Goal: Task Accomplishment & Management: Complete application form

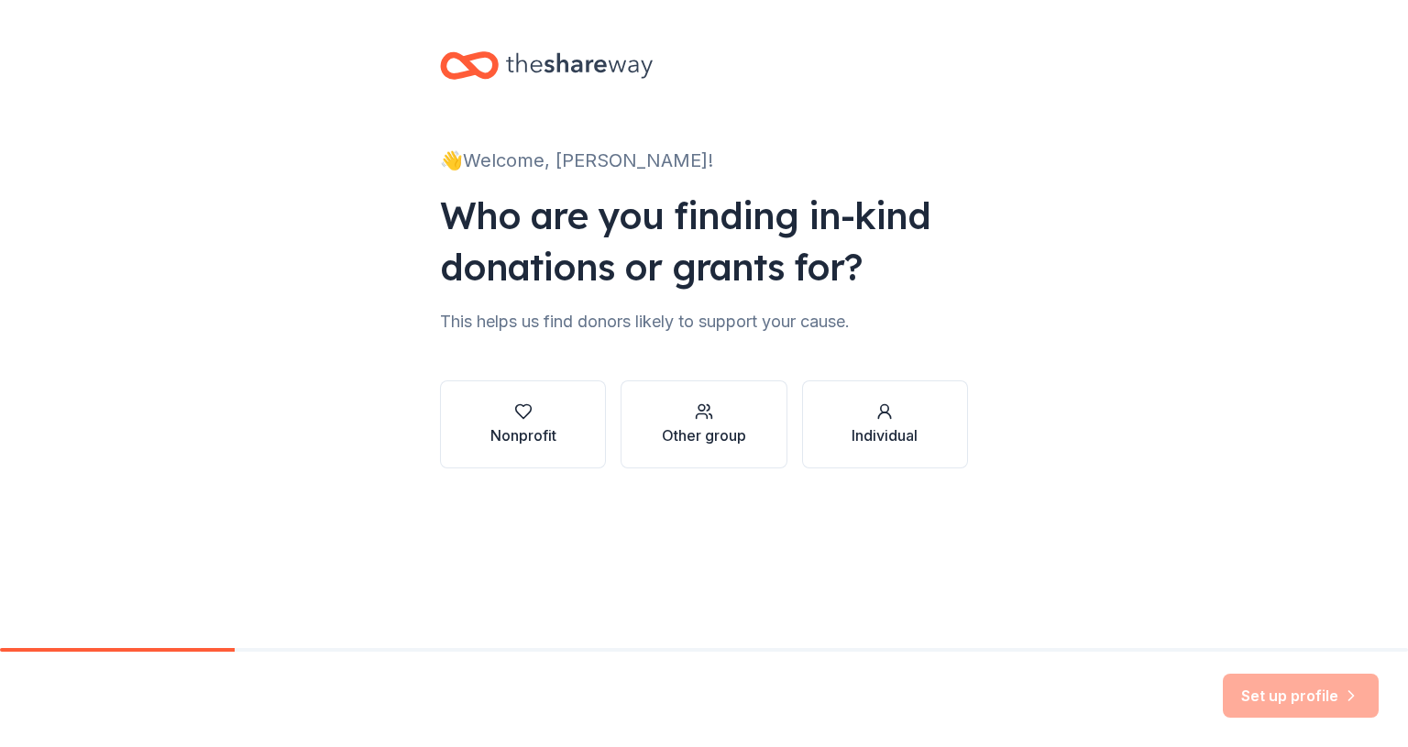
click at [524, 414] on icon "button" at bounding box center [523, 411] width 18 height 18
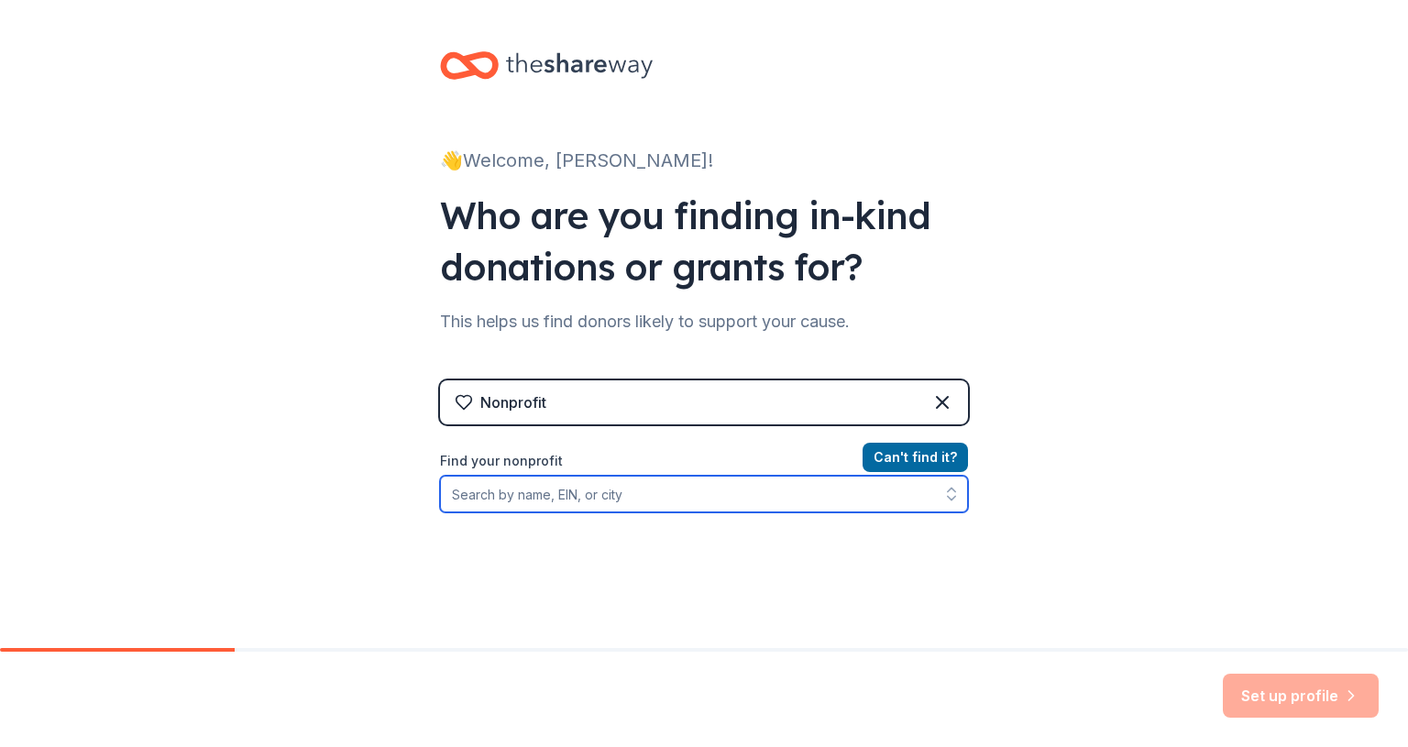
click at [541, 498] on input "Find your nonprofit" at bounding box center [704, 494] width 528 height 37
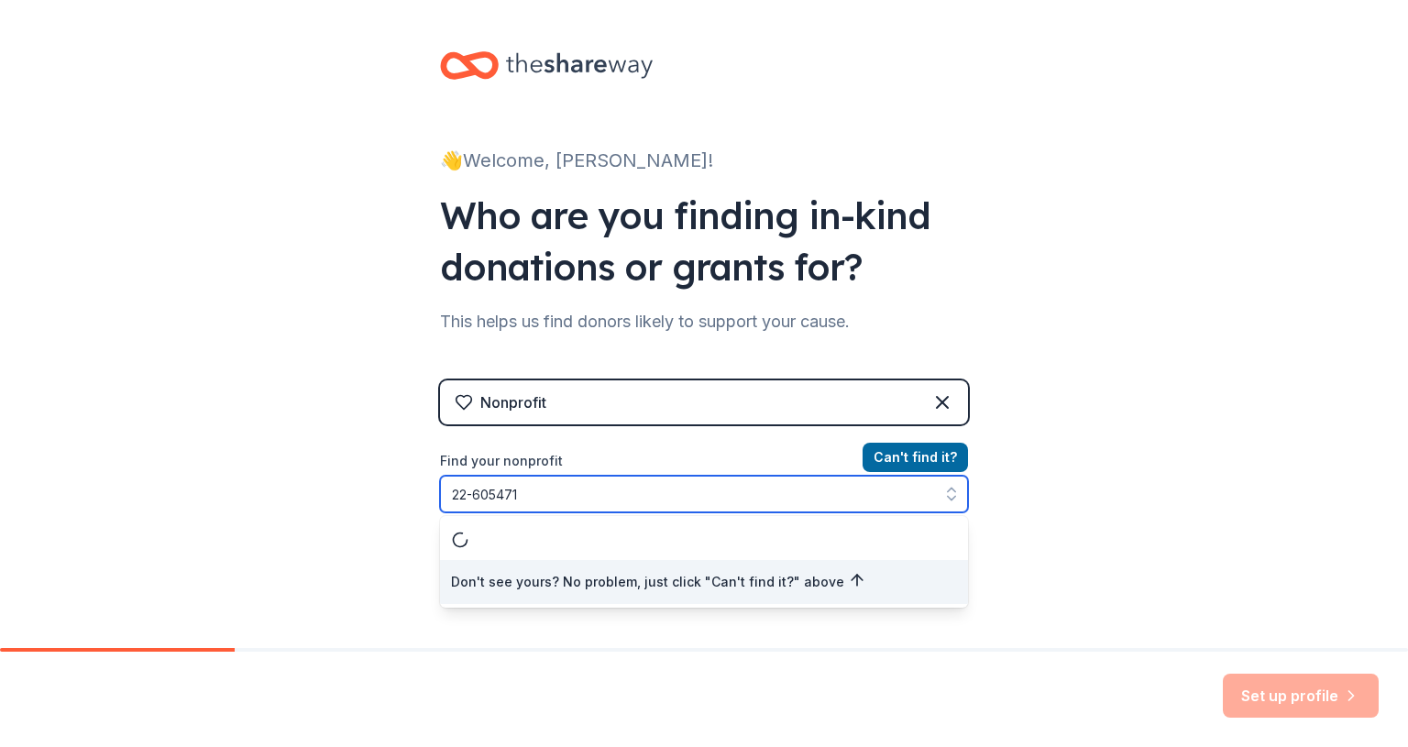
type input "[US_EMPLOYER_IDENTIFICATION_NUMBER]"
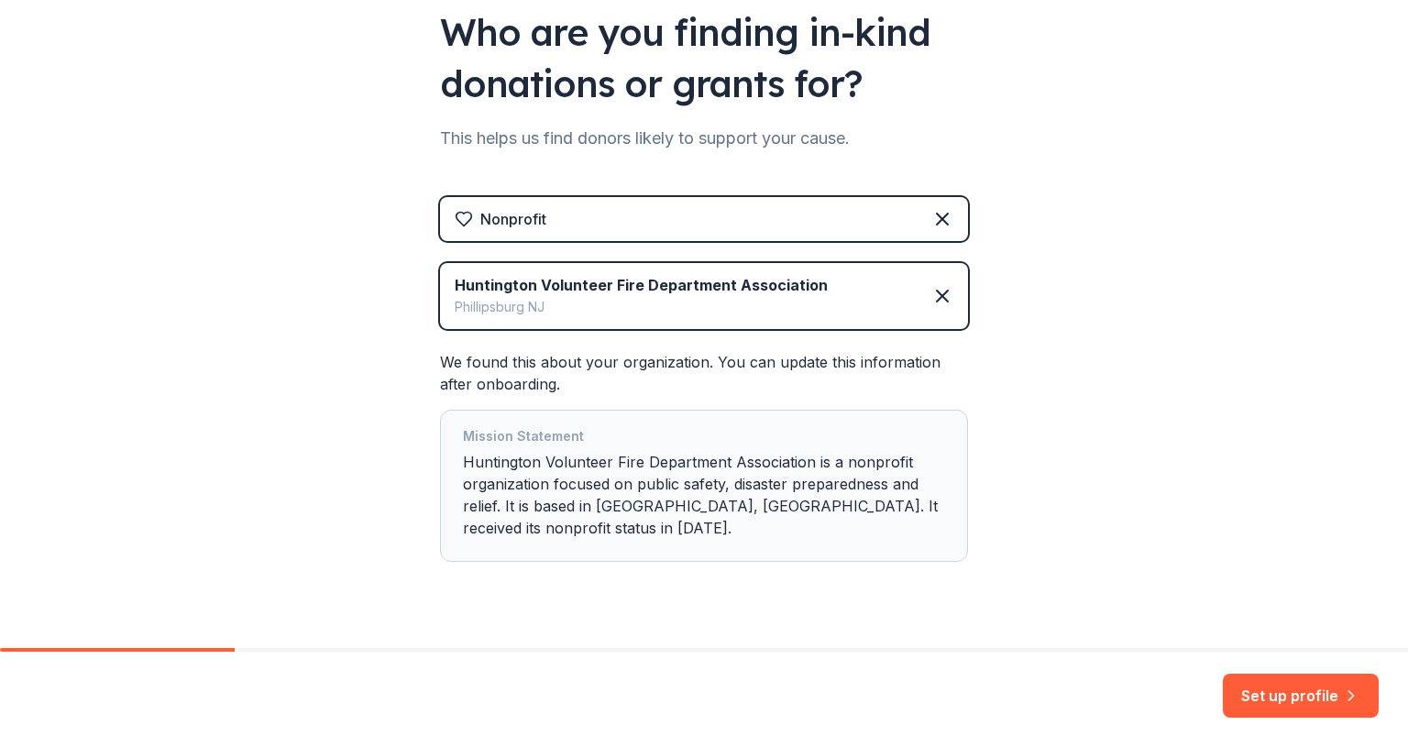
scroll to position [221, 0]
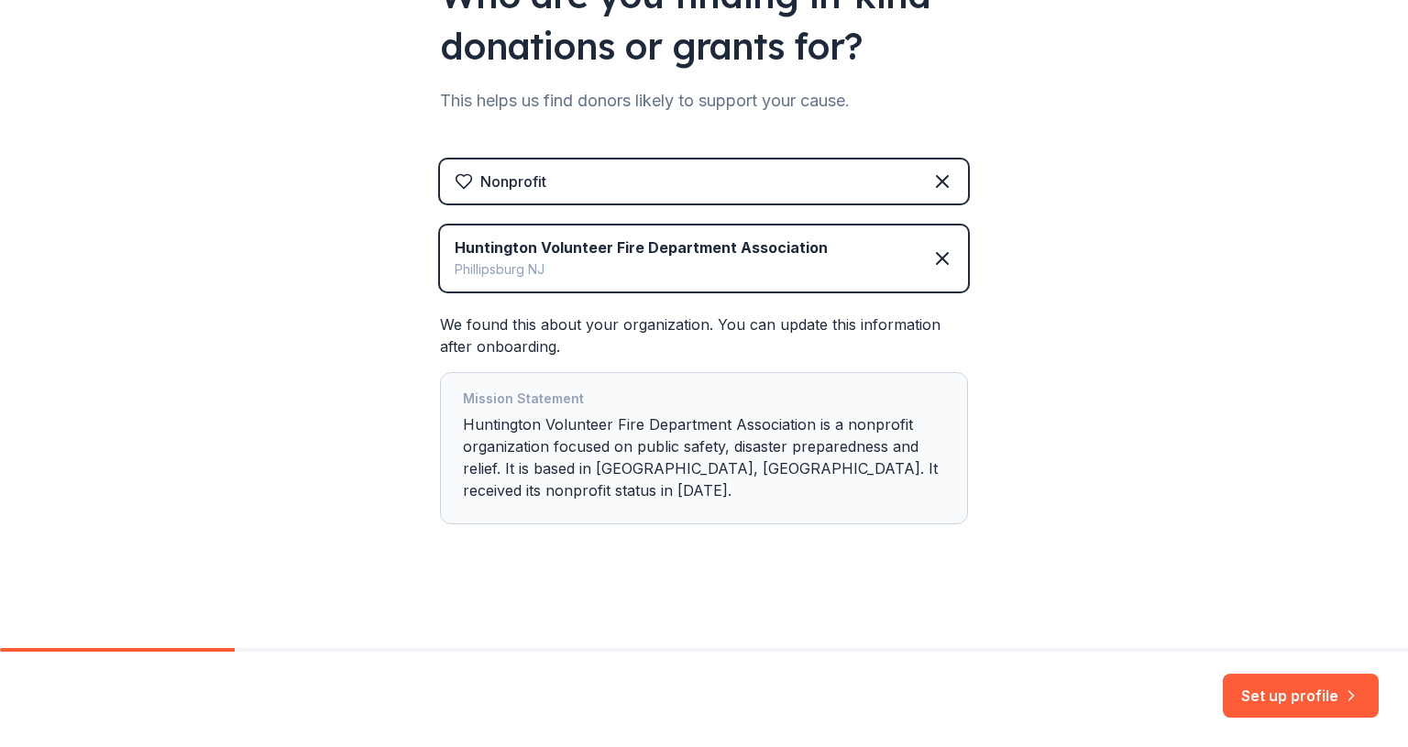
click at [1262, 700] on button "Set up profile" at bounding box center [1301, 696] width 156 height 44
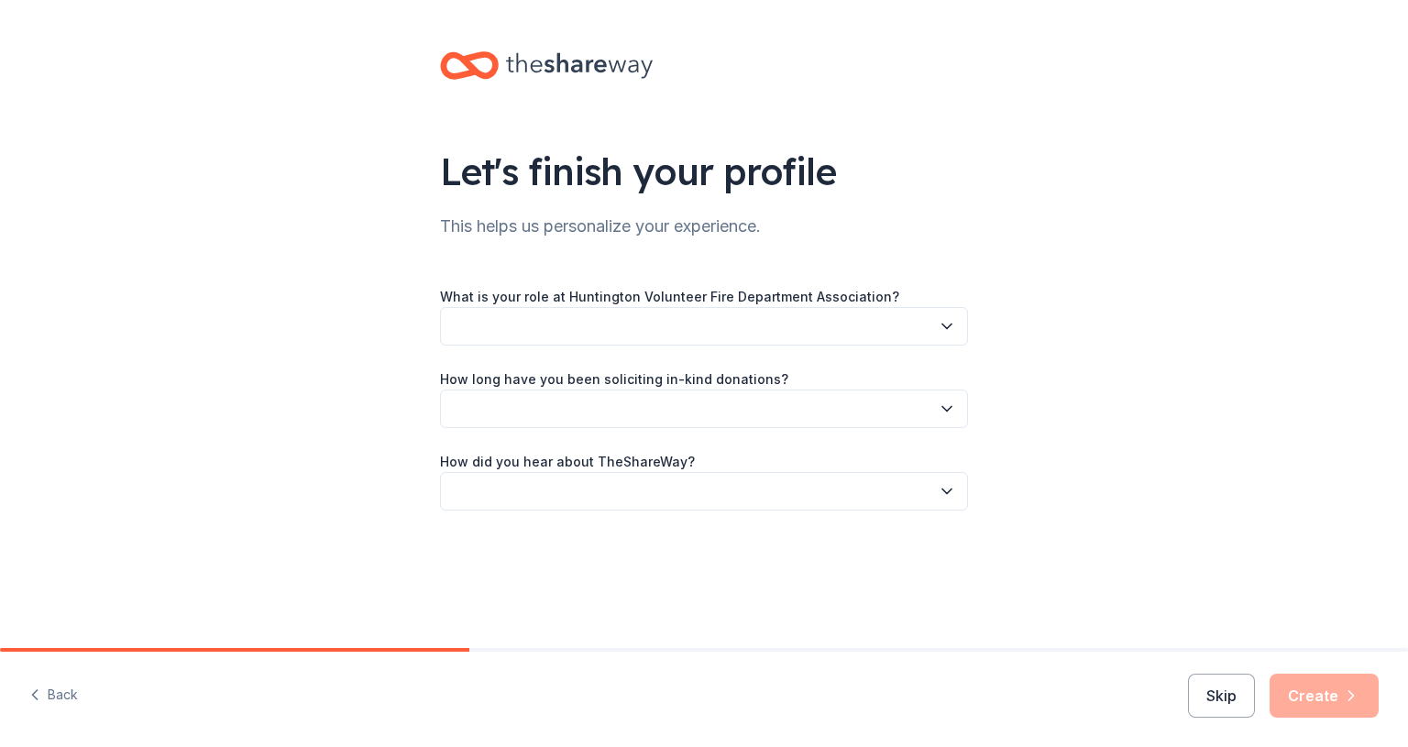
click at [598, 324] on button "button" at bounding box center [704, 326] width 528 height 39
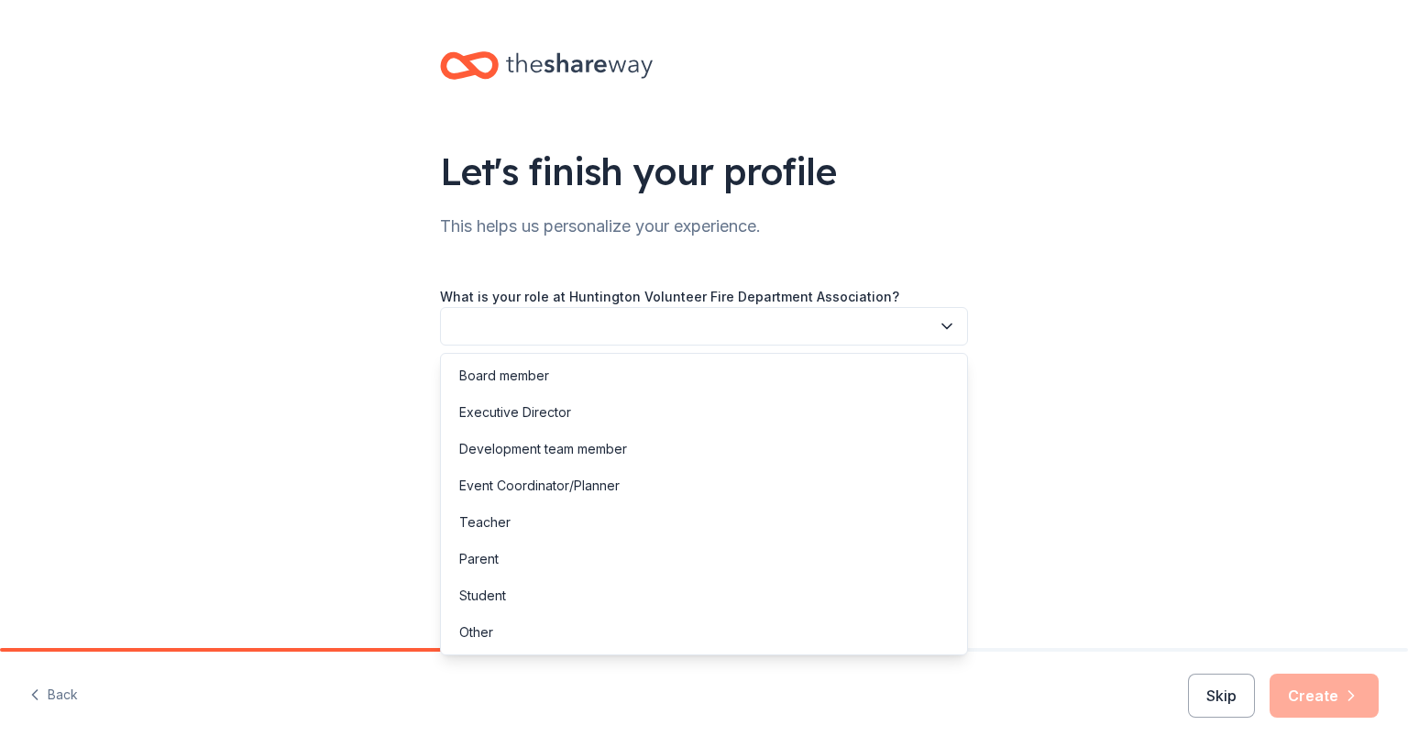
click at [678, 612] on div "Student" at bounding box center [704, 596] width 519 height 37
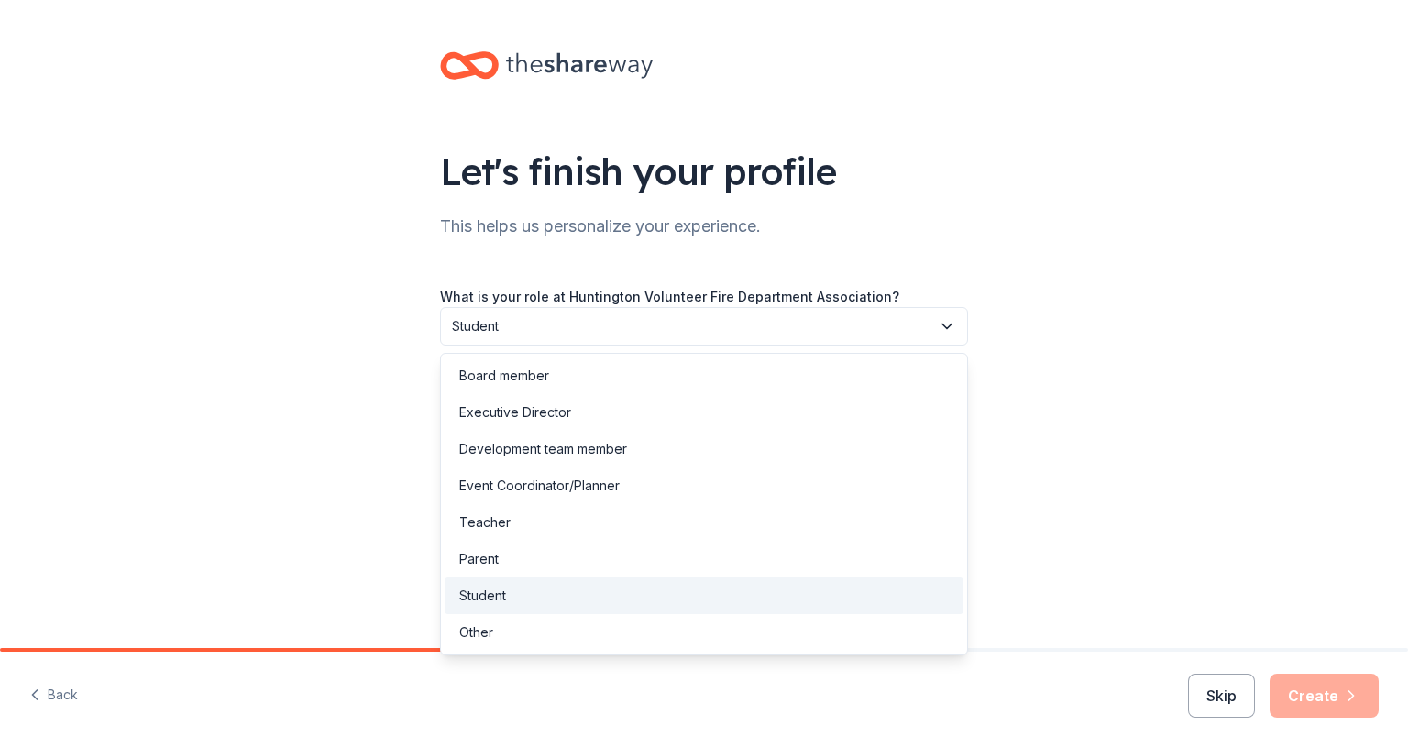
click at [623, 319] on span "Student" at bounding box center [691, 326] width 479 height 22
click at [551, 630] on div "Other" at bounding box center [704, 632] width 519 height 37
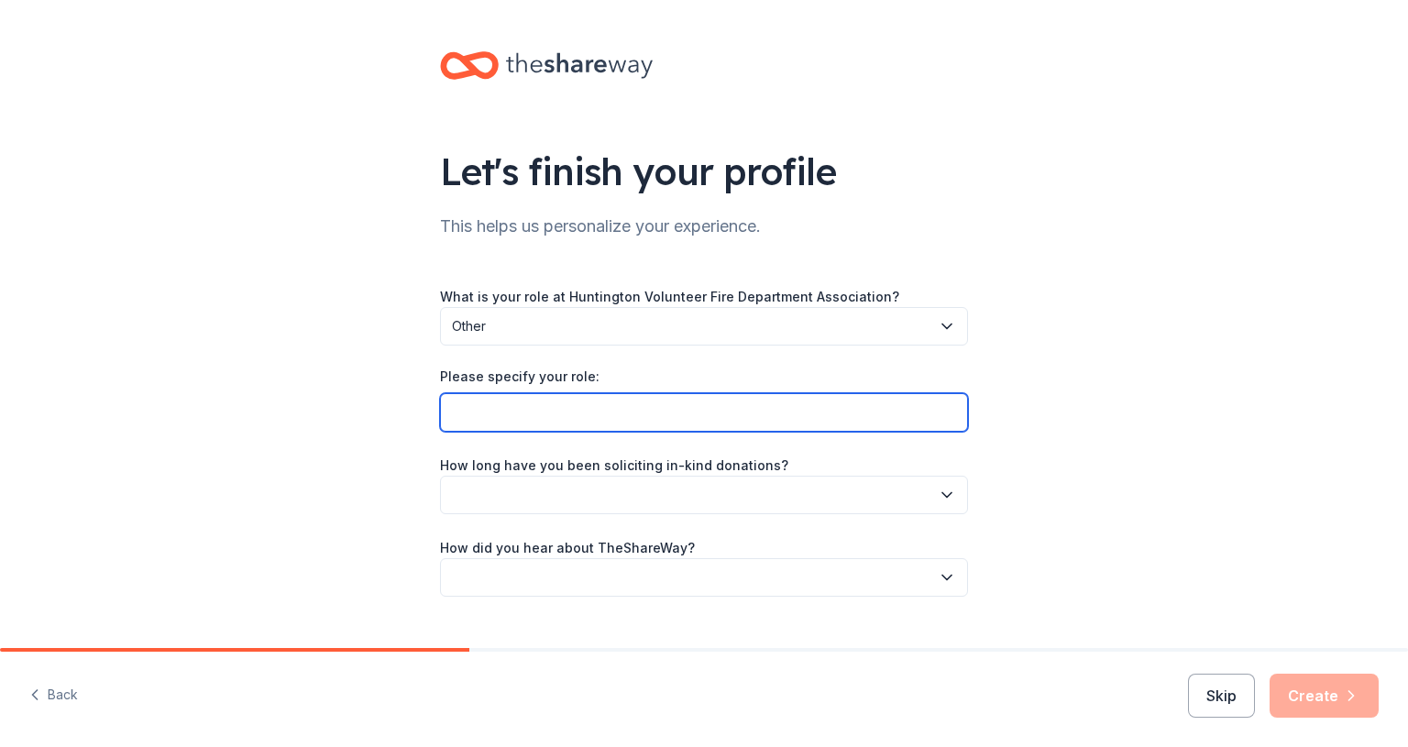
click at [473, 417] on input "Please specify your role:" at bounding box center [704, 412] width 528 height 39
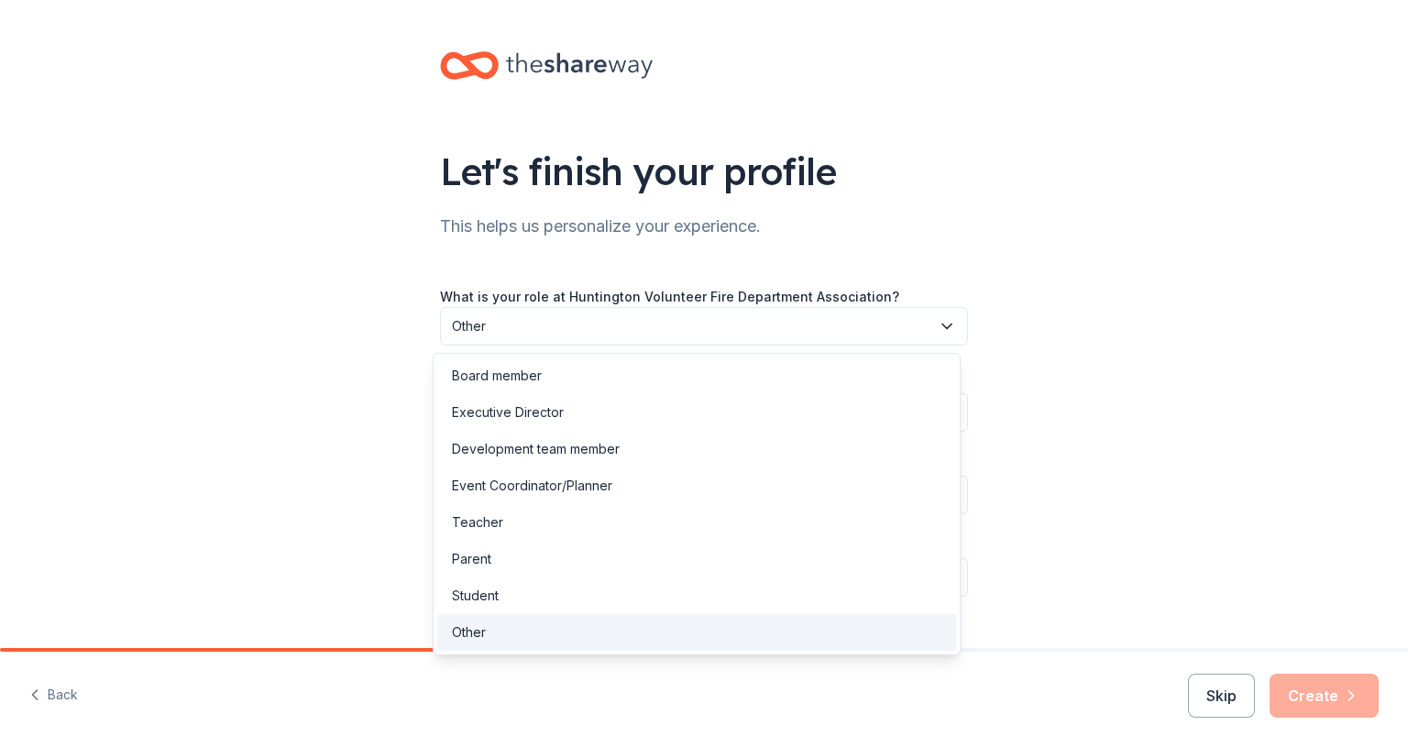
click at [938, 335] on icon "button" at bounding box center [947, 326] width 18 height 18
click at [934, 336] on button "Other" at bounding box center [704, 326] width 528 height 39
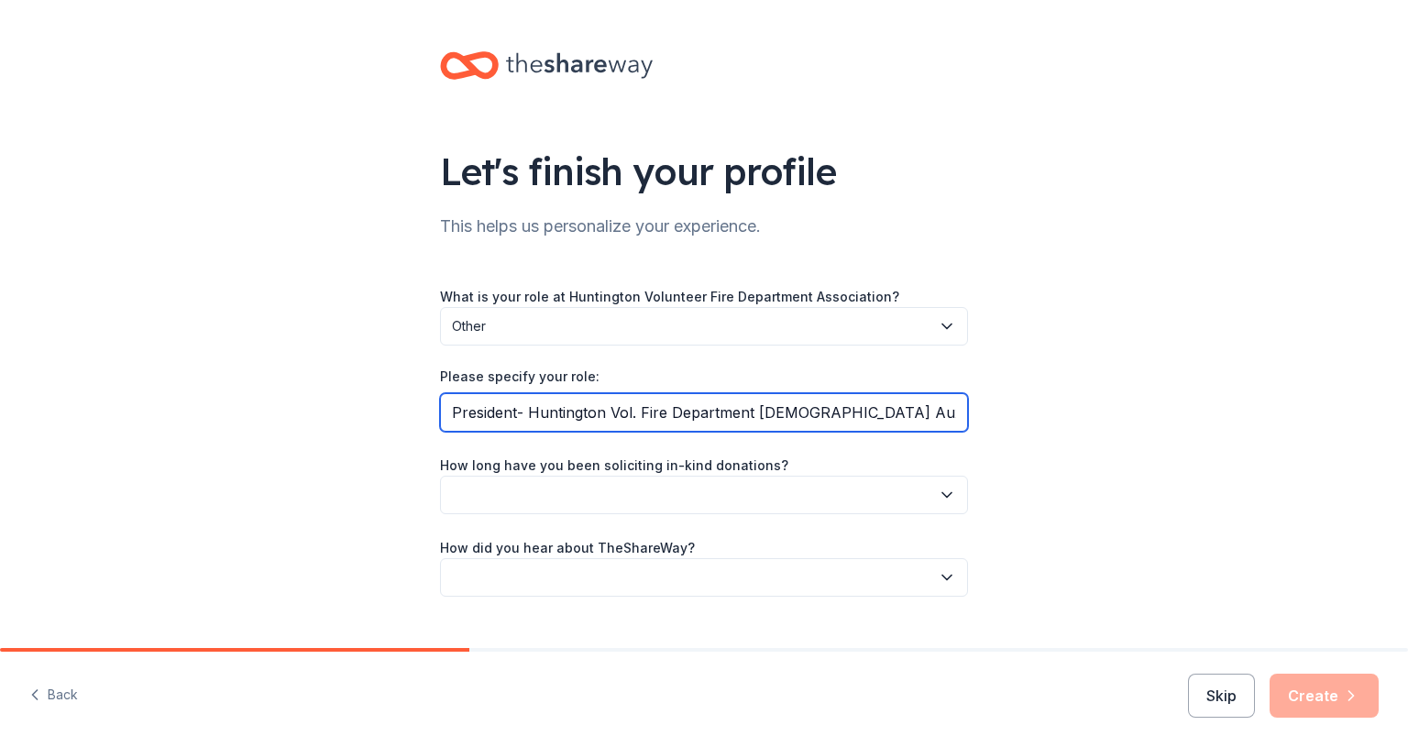
click at [918, 419] on input "President- Huntington Vol. Fire Department [DEMOGRAPHIC_DATA] Auxiliary (part of" at bounding box center [704, 412] width 528 height 39
drag, startPoint x: 866, startPoint y: 410, endPoint x: 988, endPoint y: 428, distance: 123.3
click at [921, 410] on input "President- Huntington Vol. Fire Department [DEMOGRAPHIC_DATA] Auxiliary (part of" at bounding box center [704, 412] width 528 height 39
type input "President- Huntington Vol. Fire Department [DEMOGRAPHIC_DATA] Auxiliary (member…"
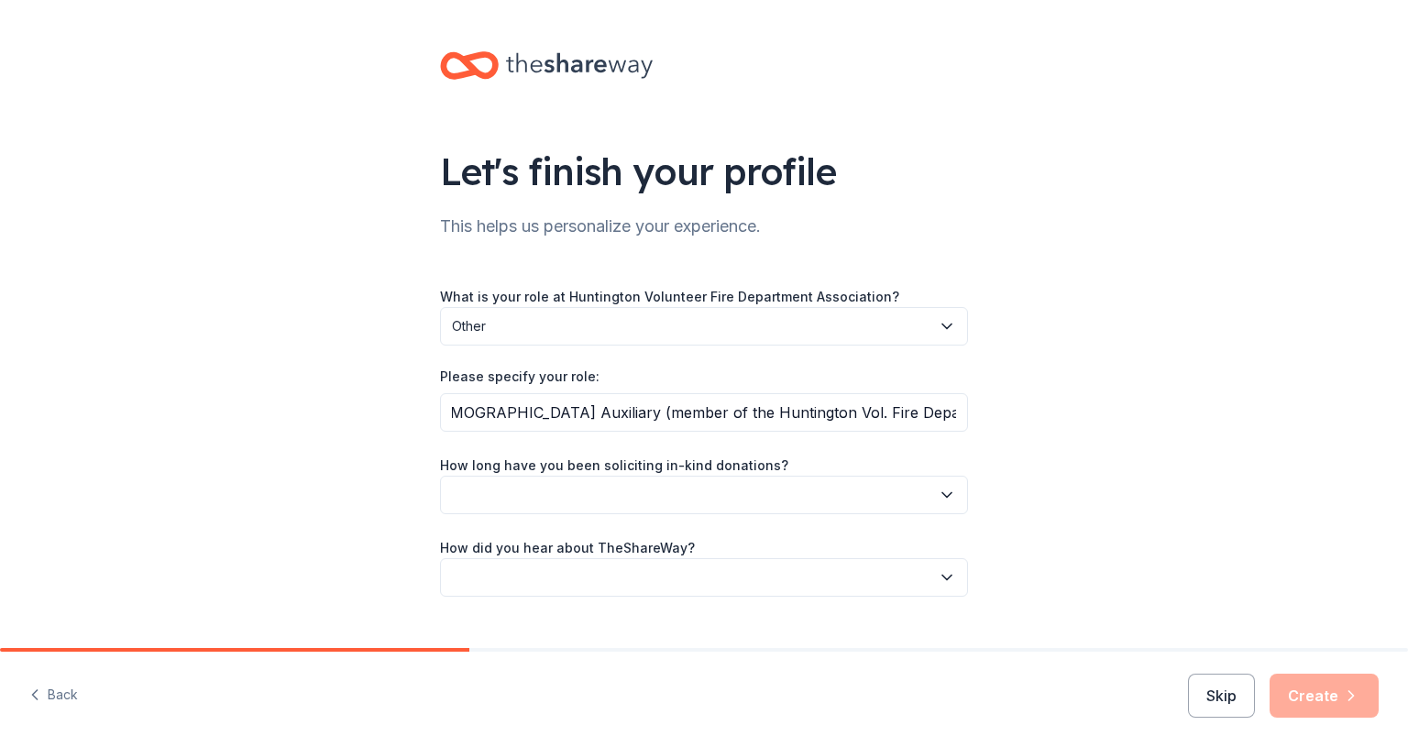
click at [832, 508] on button "button" at bounding box center [704, 495] width 528 height 39
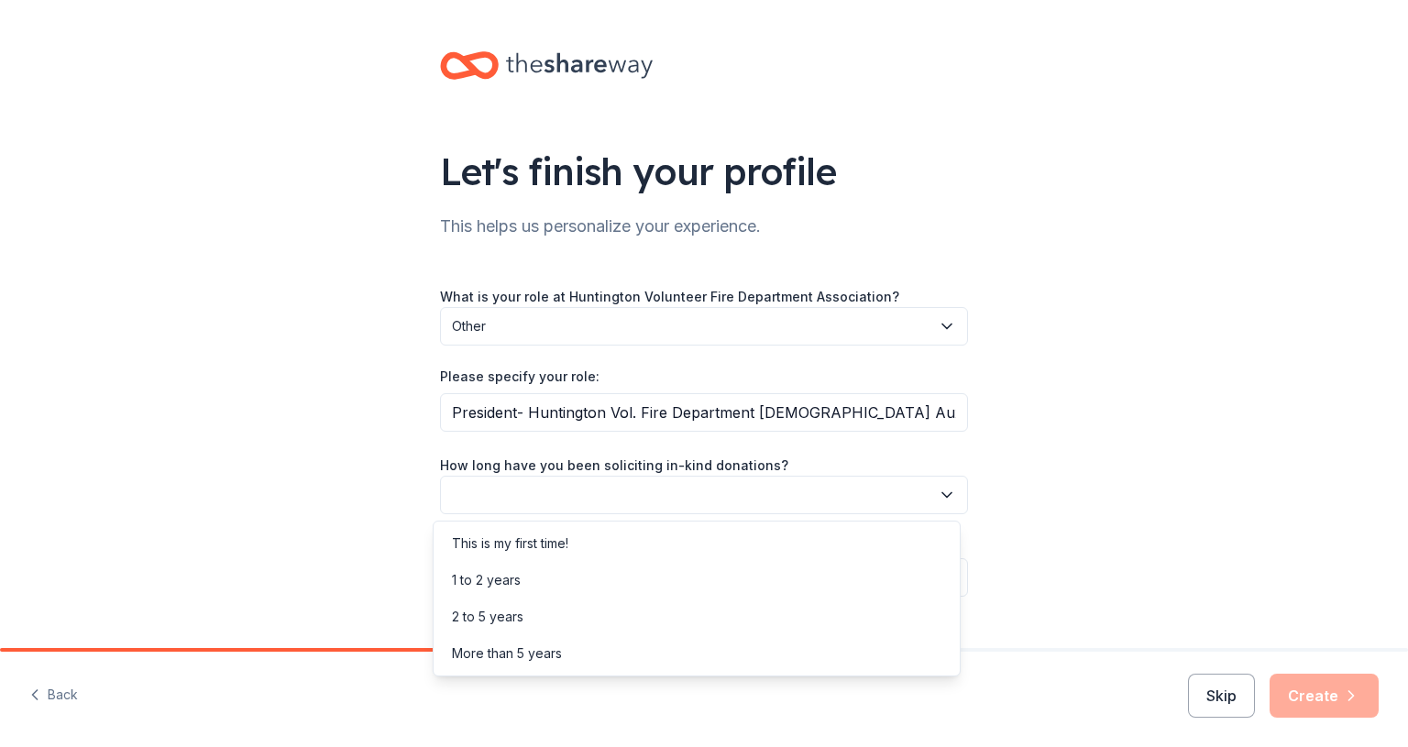
click at [579, 545] on div "This is my first time!" at bounding box center [696, 543] width 519 height 37
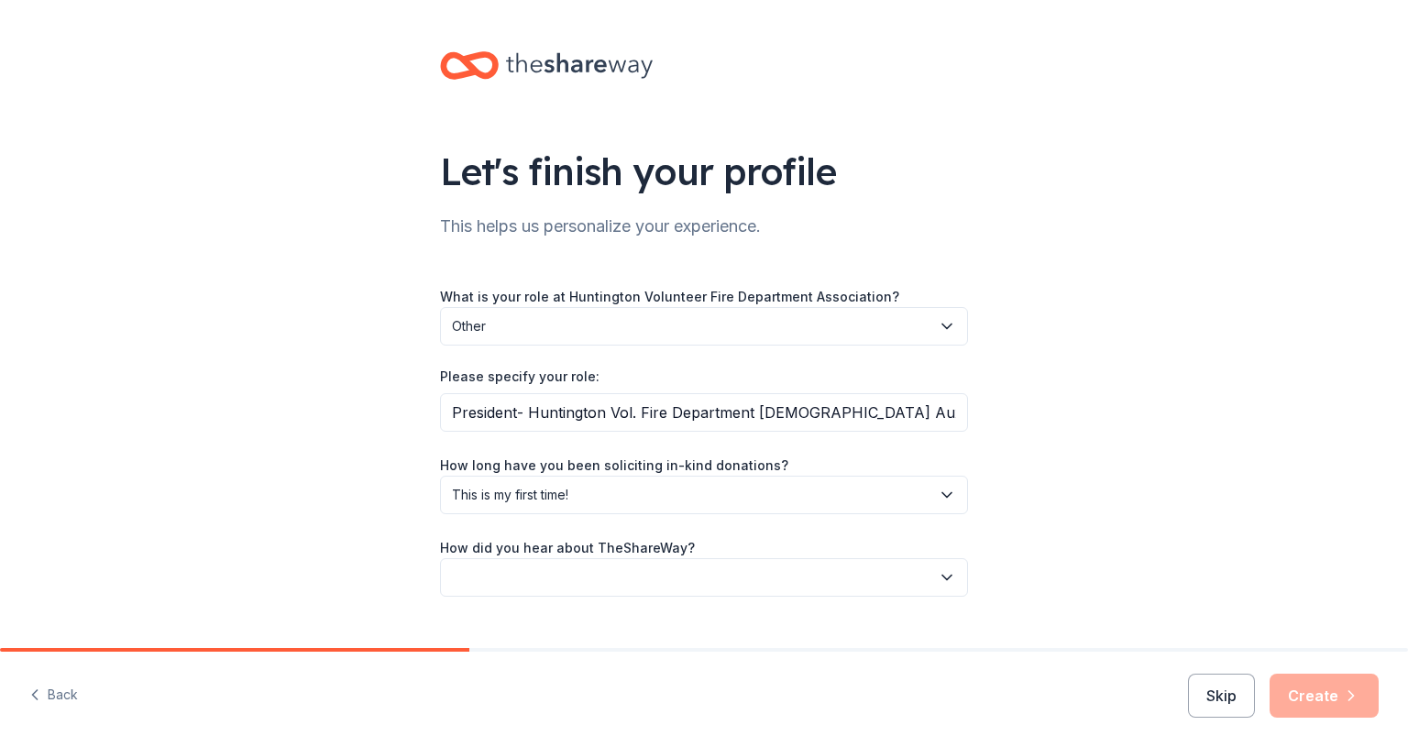
click at [631, 573] on button "button" at bounding box center [704, 577] width 528 height 39
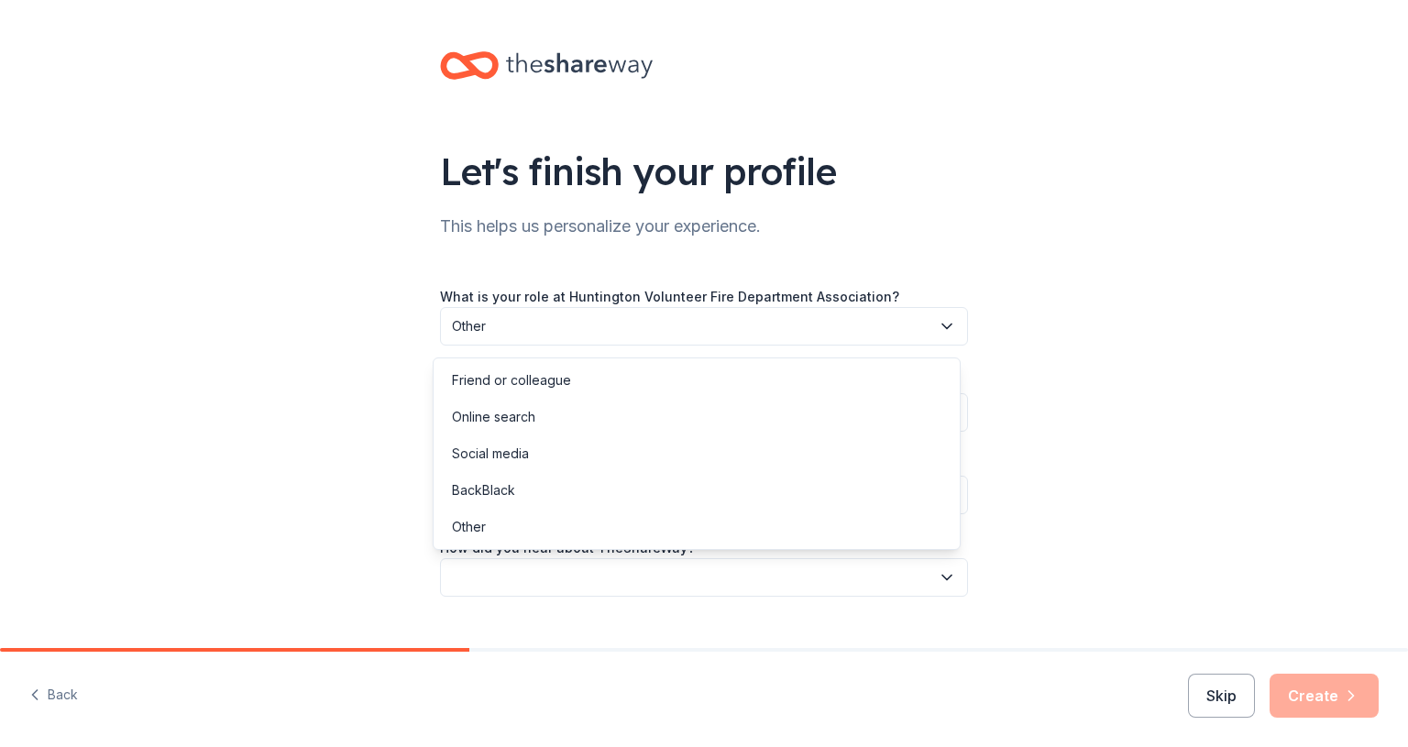
click at [641, 531] on div "Other" at bounding box center [696, 527] width 519 height 37
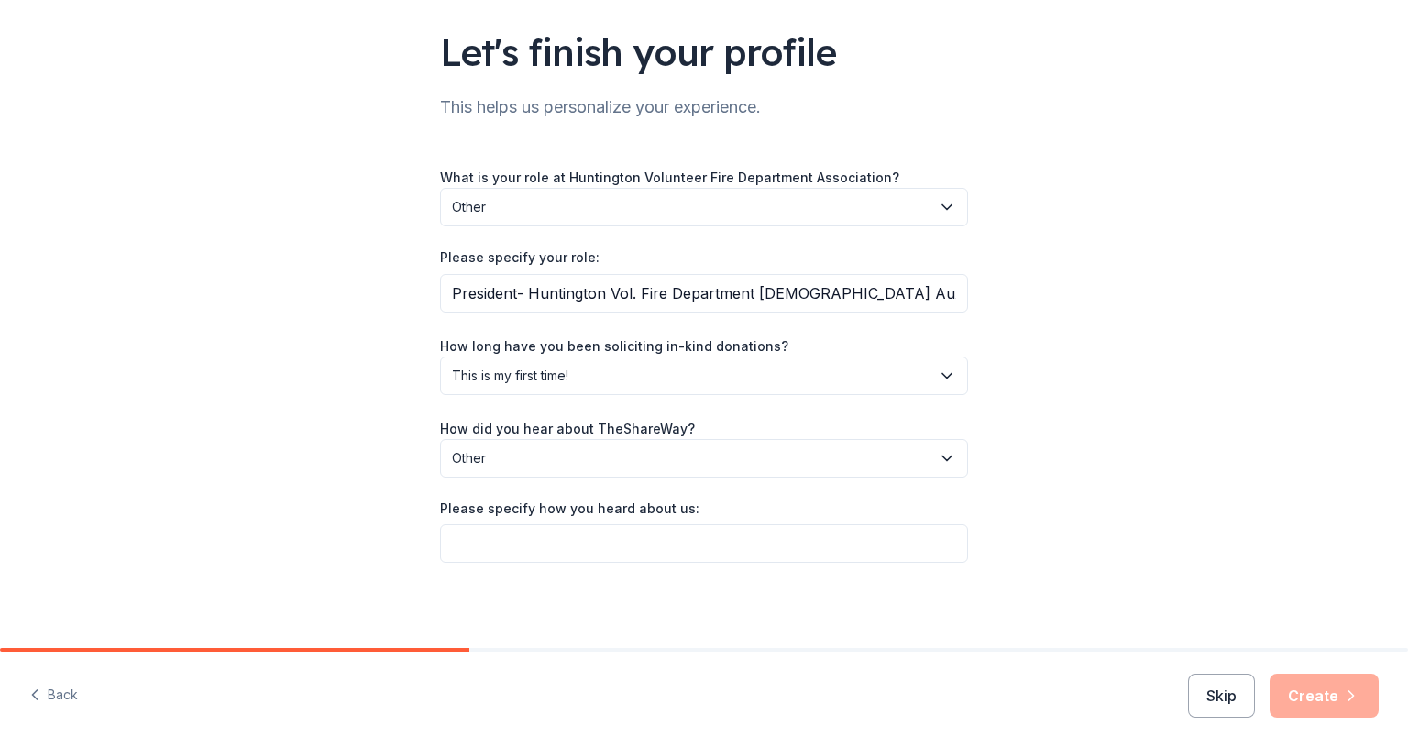
scroll to position [121, 0]
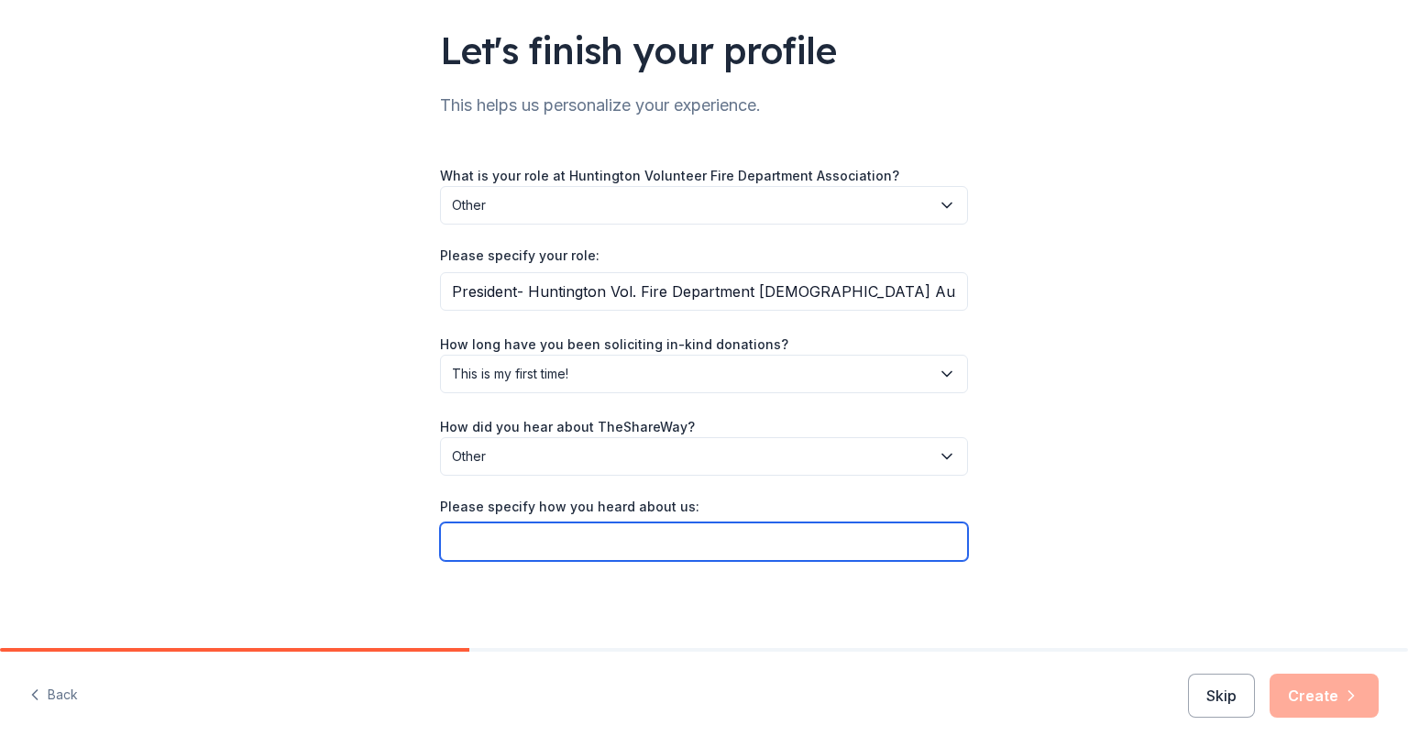
click at [660, 549] on input "Please specify how you heard about us:" at bounding box center [704, 542] width 528 height 39
type input "P"
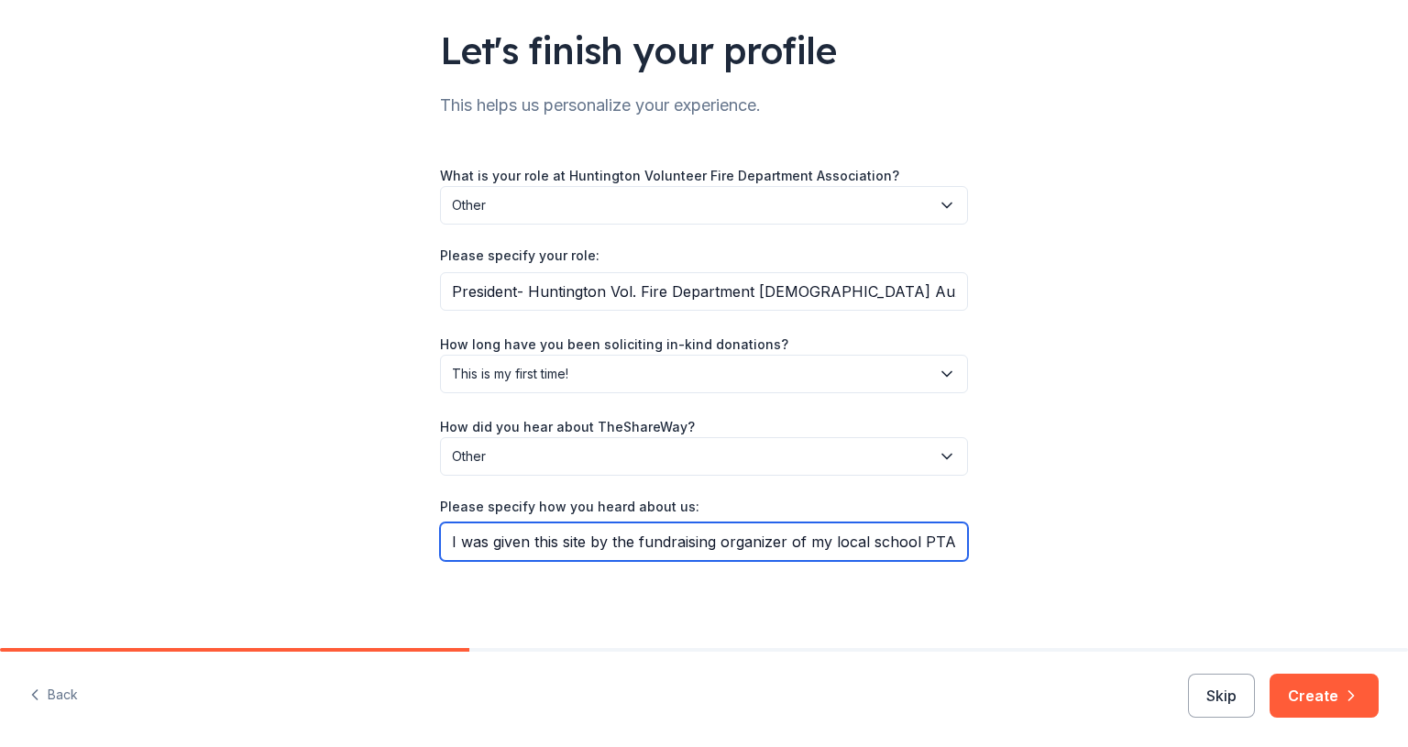
type input "I was given this site by the fundraising organizer of my local school PTA."
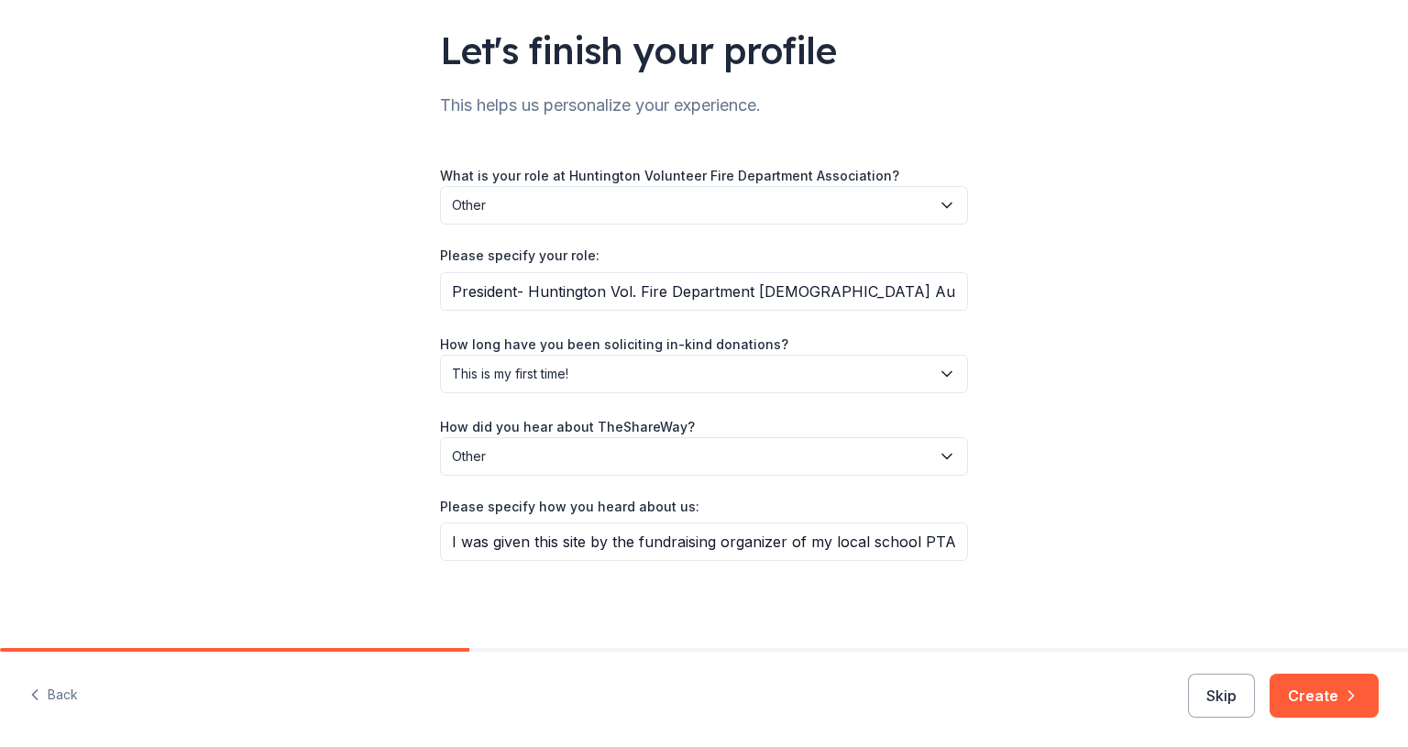
click at [1335, 690] on button "Create" at bounding box center [1324, 696] width 109 height 44
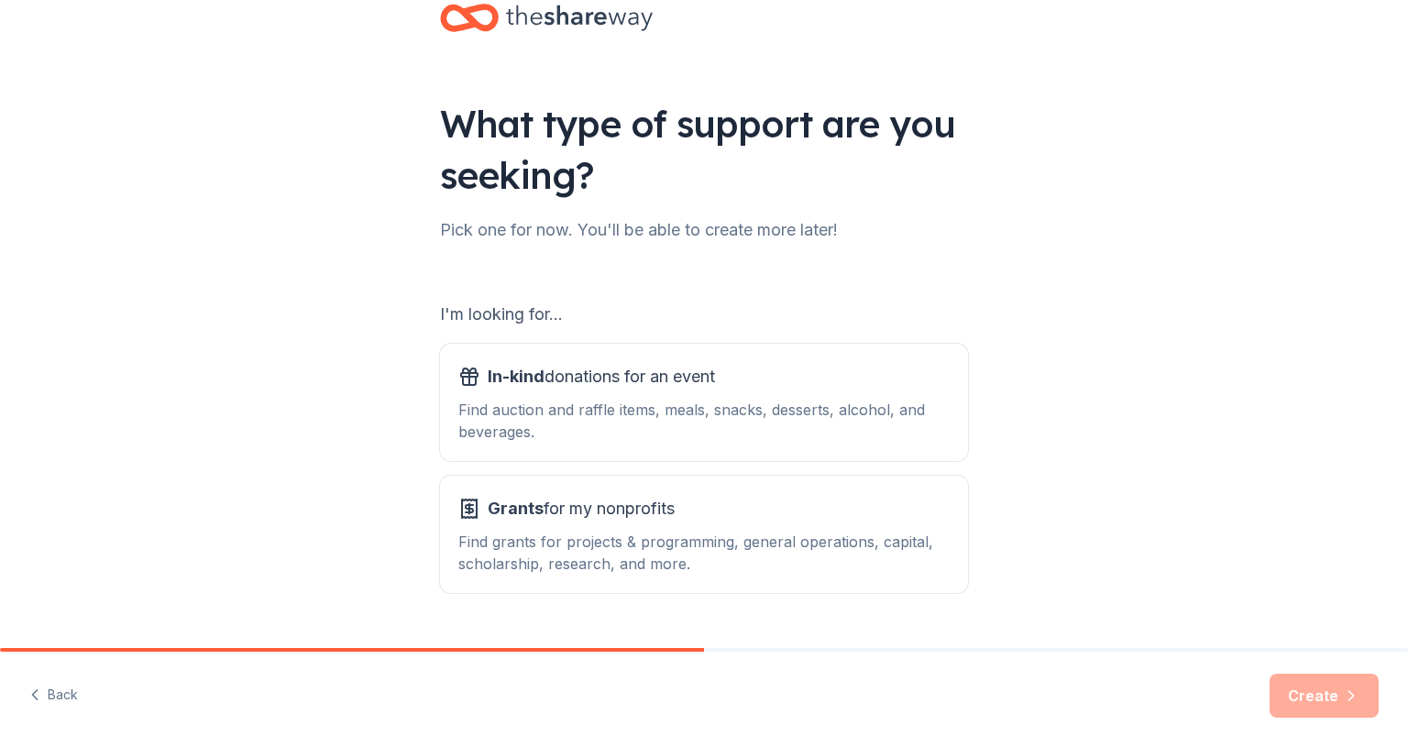
scroll to position [92, 0]
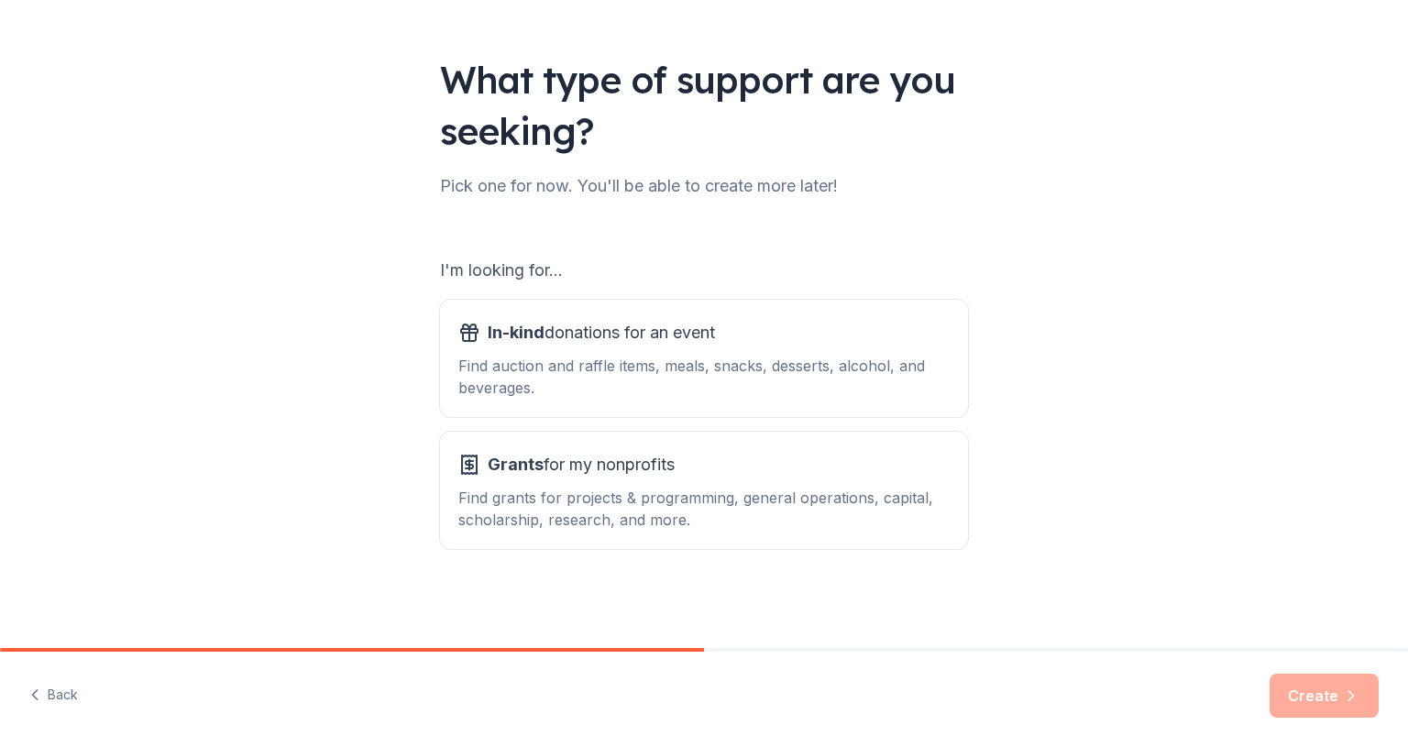
click at [737, 339] on div "In-kind donations for an event" at bounding box center [703, 332] width 491 height 29
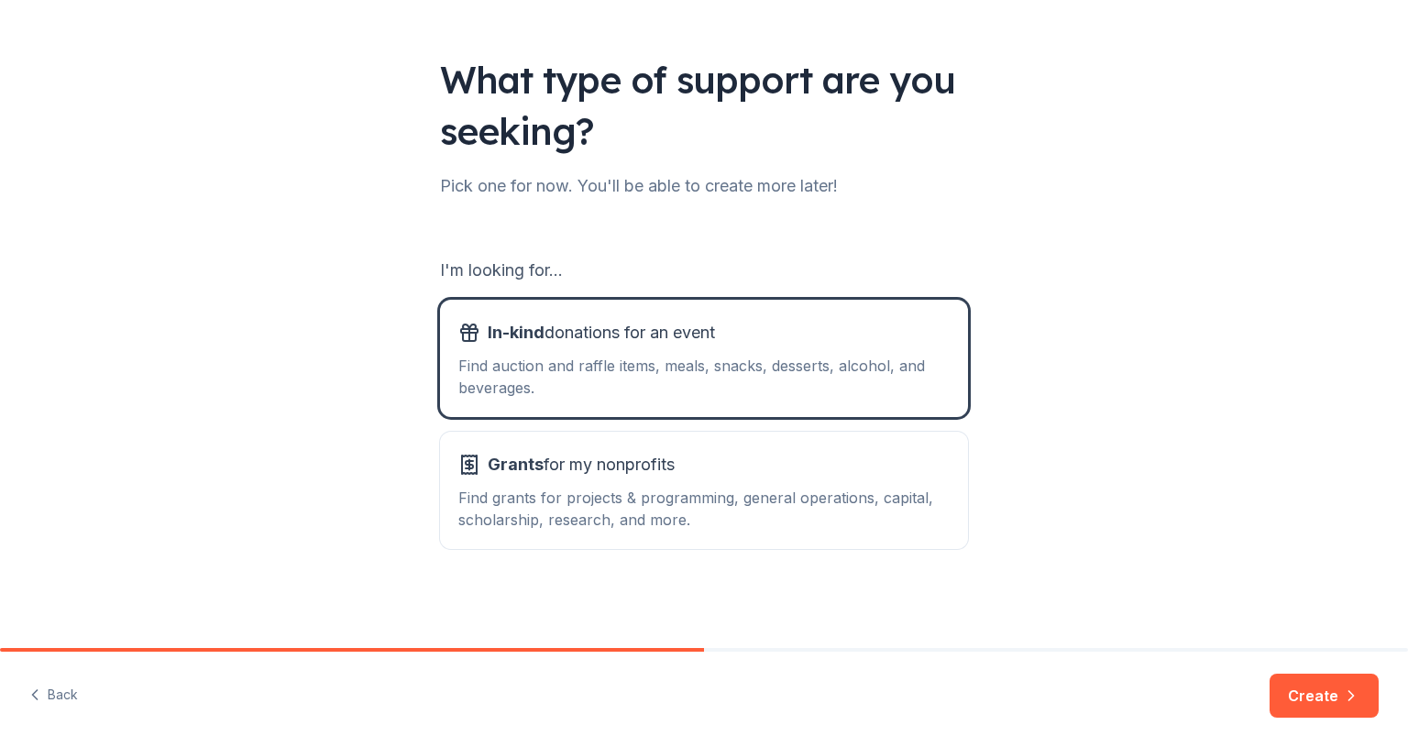
click at [649, 332] on span "In-kind donations for an event" at bounding box center [601, 332] width 227 height 29
click at [1313, 689] on button "Create" at bounding box center [1324, 696] width 109 height 44
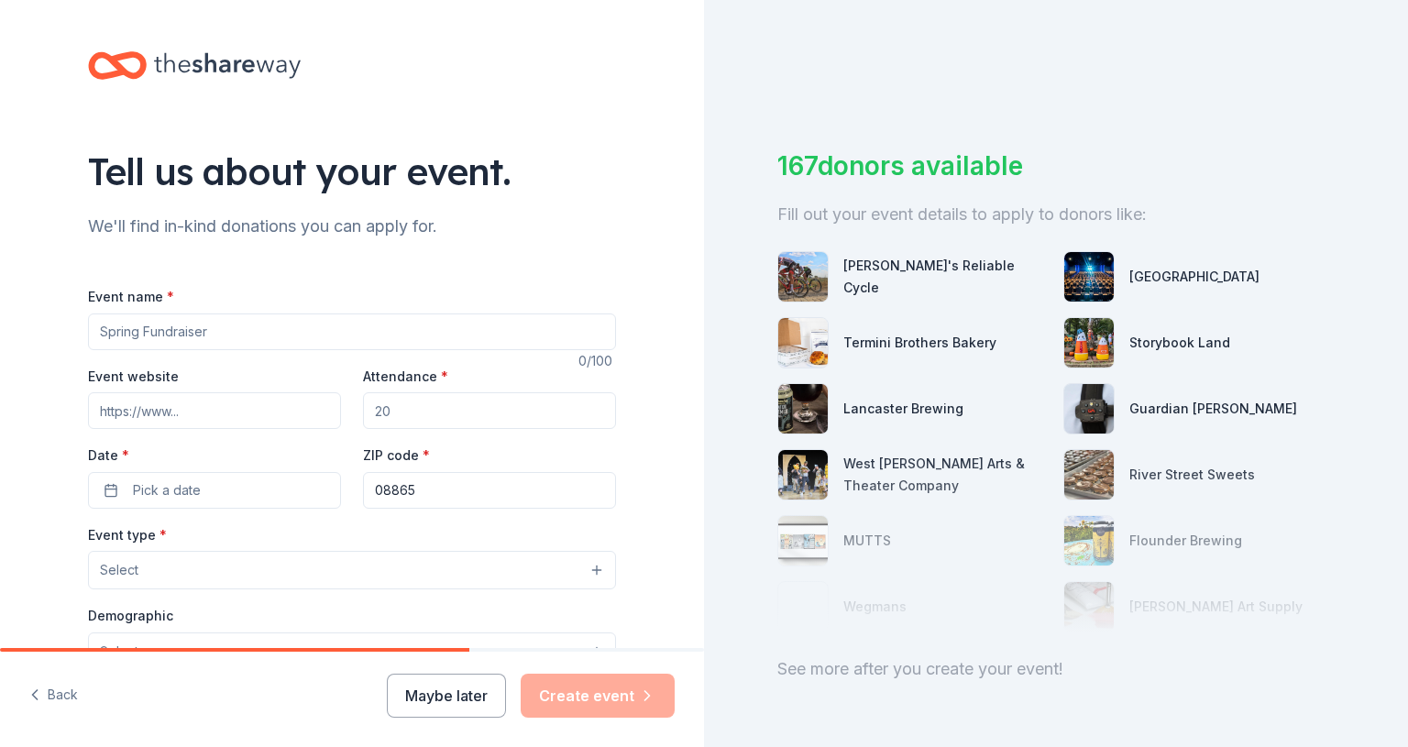
click at [252, 332] on input "Event name *" at bounding box center [352, 332] width 528 height 37
type input "Tricky Tray"
click at [437, 417] on input "Attendance *" at bounding box center [489, 410] width 253 height 37
type input "250"
click at [304, 479] on button "Pick a date" at bounding box center [214, 490] width 253 height 37
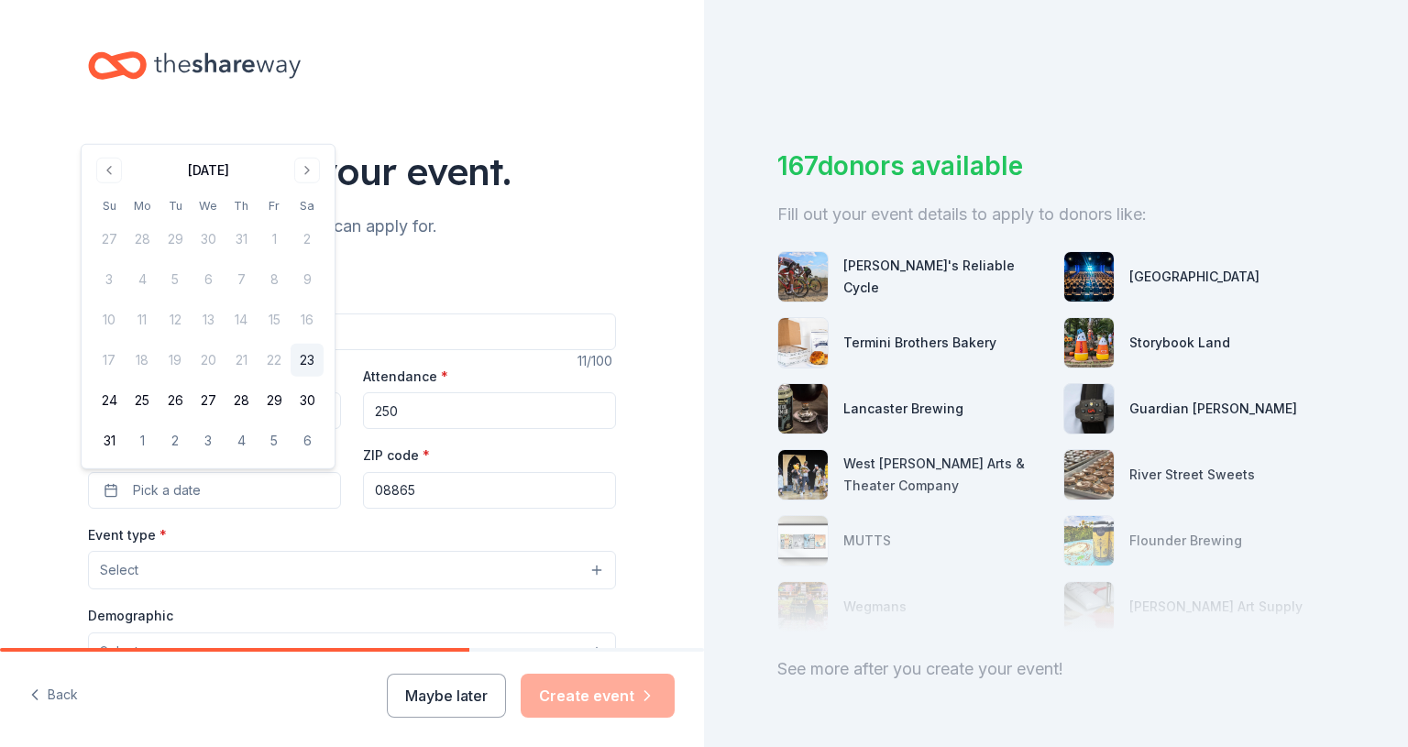
click at [300, 168] on button "Go to next month" at bounding box center [307, 171] width 26 height 26
click at [301, 168] on div "Tell us about your event." at bounding box center [352, 171] width 528 height 51
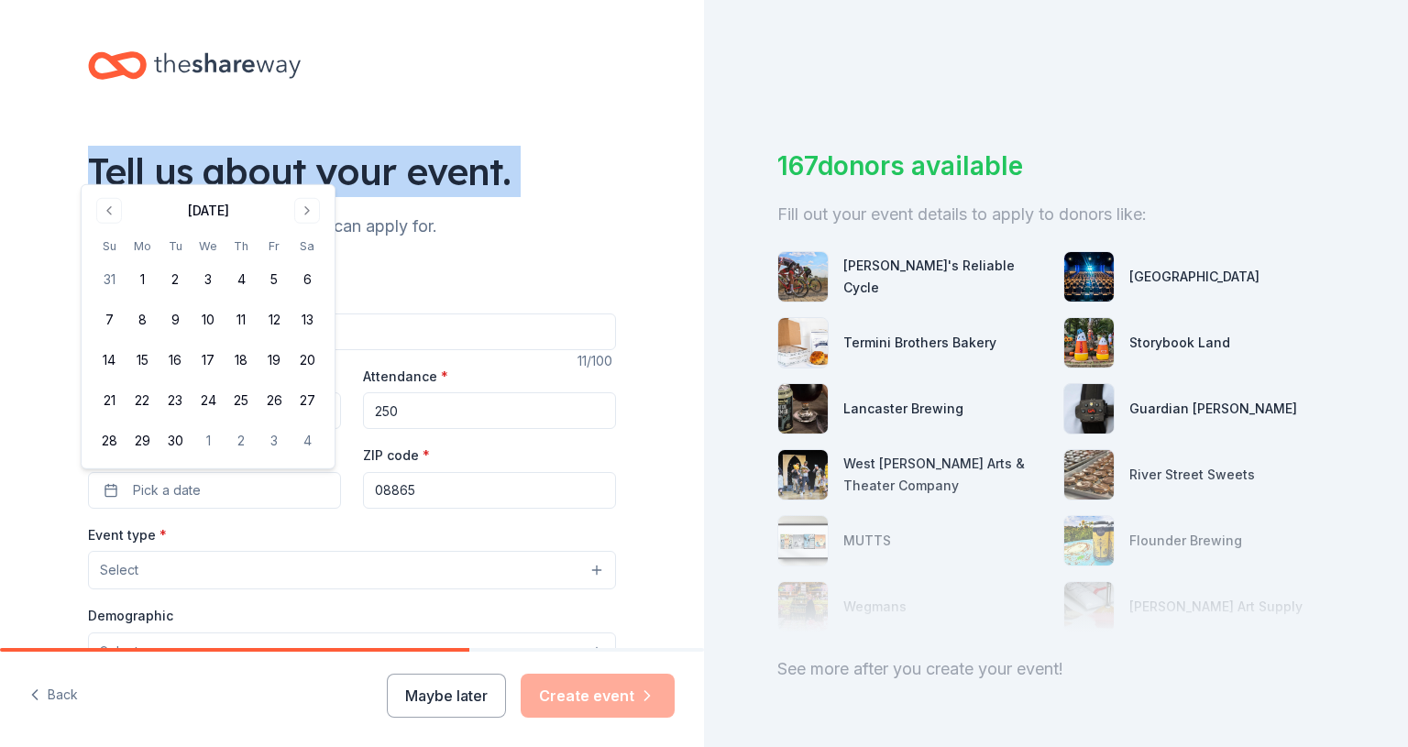
click at [301, 169] on div "Tell us about your event." at bounding box center [352, 171] width 528 height 51
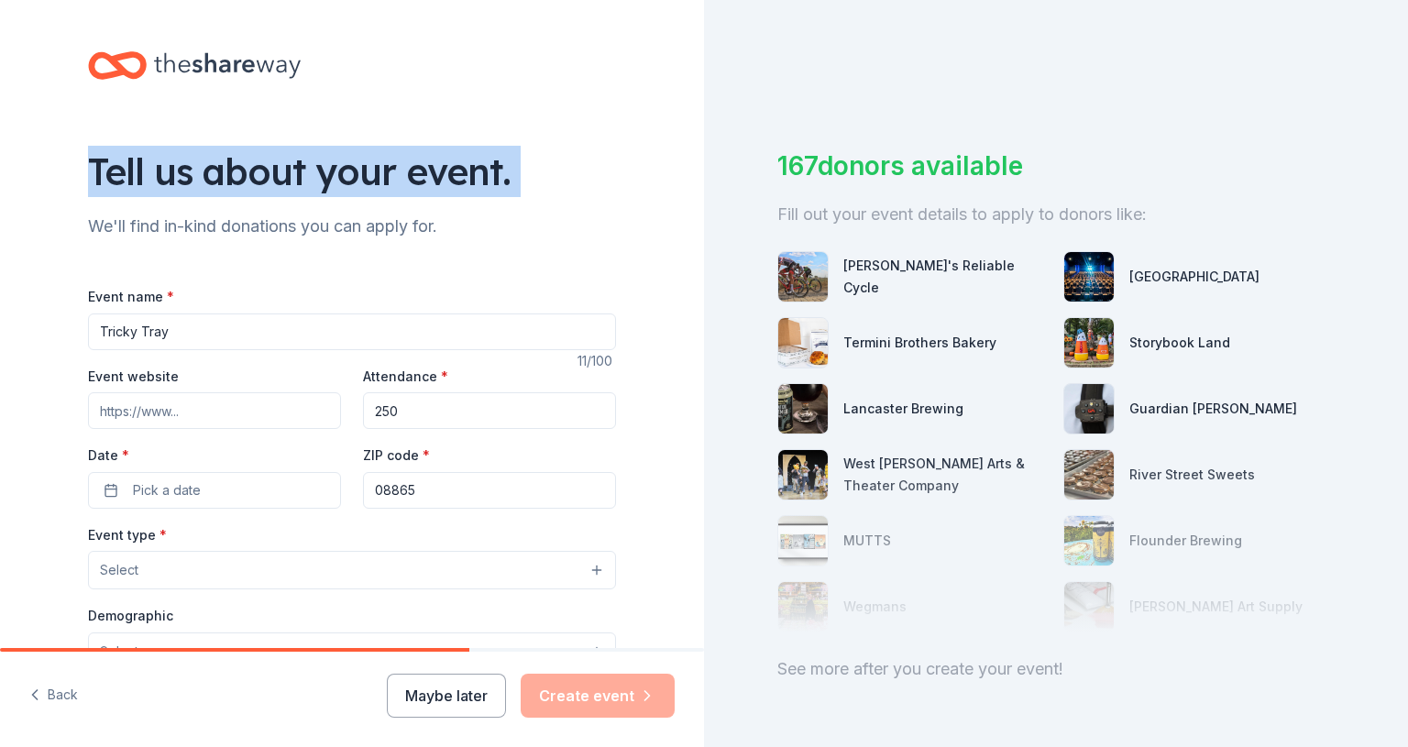
click at [176, 488] on span "Pick a date" at bounding box center [167, 490] width 68 height 22
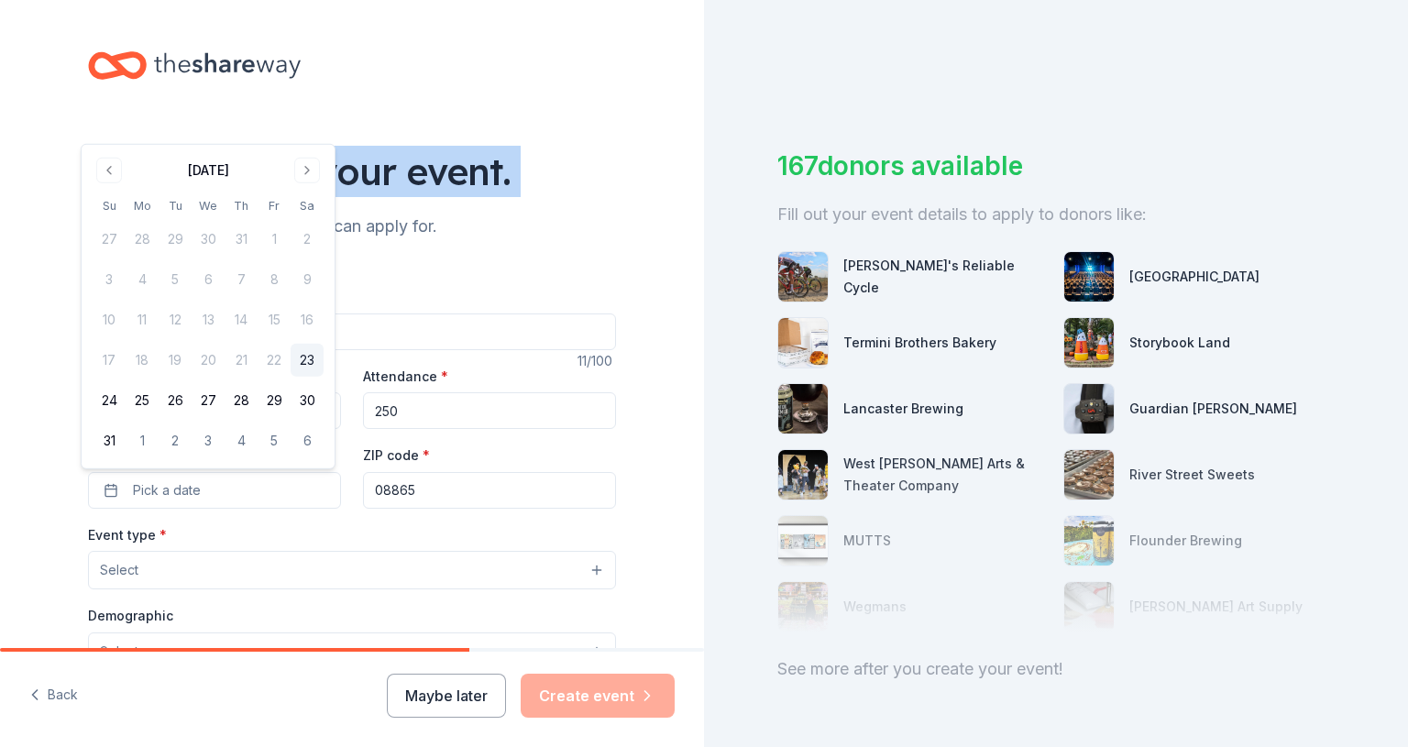
click at [312, 171] on button "Go to next month" at bounding box center [307, 171] width 26 height 26
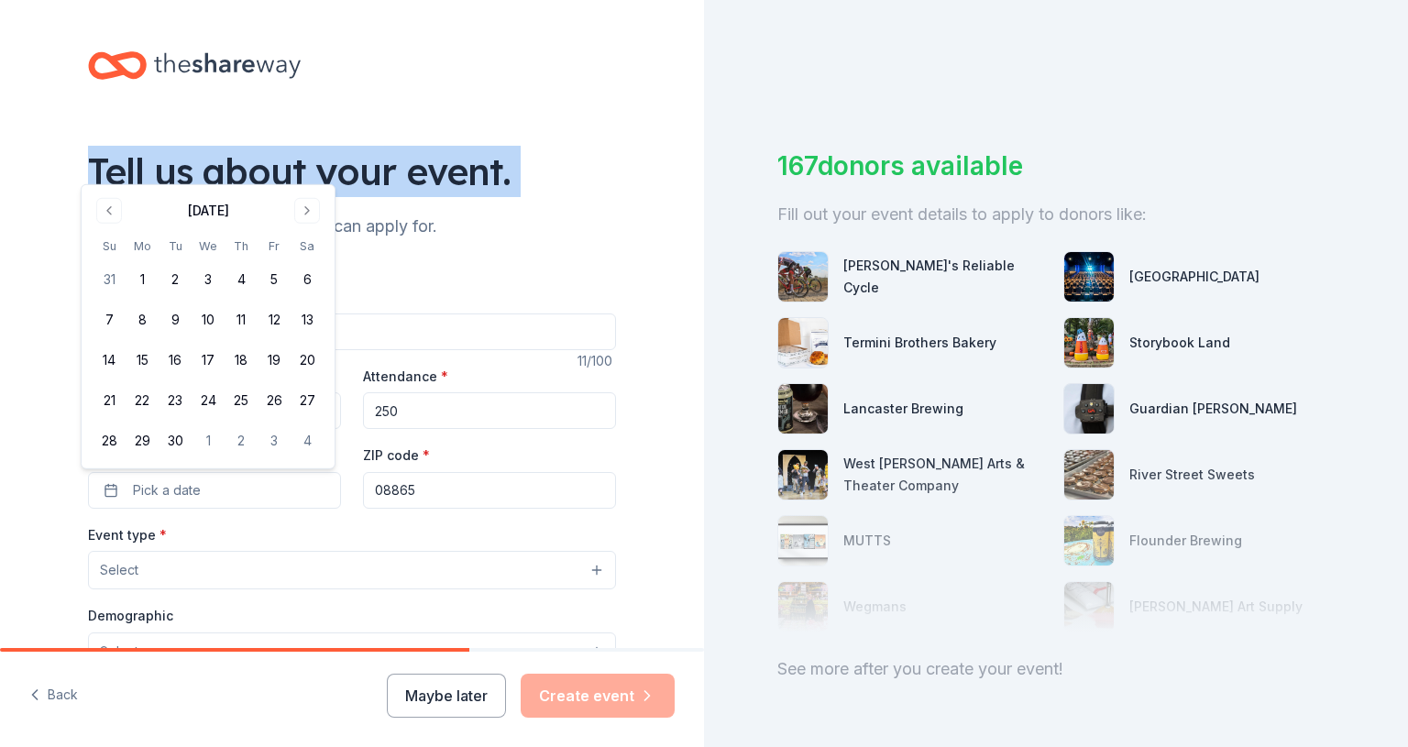
click at [298, 208] on button "Go to next month" at bounding box center [307, 211] width 26 height 26
click at [302, 215] on button "Go to next month" at bounding box center [307, 211] width 26 height 26
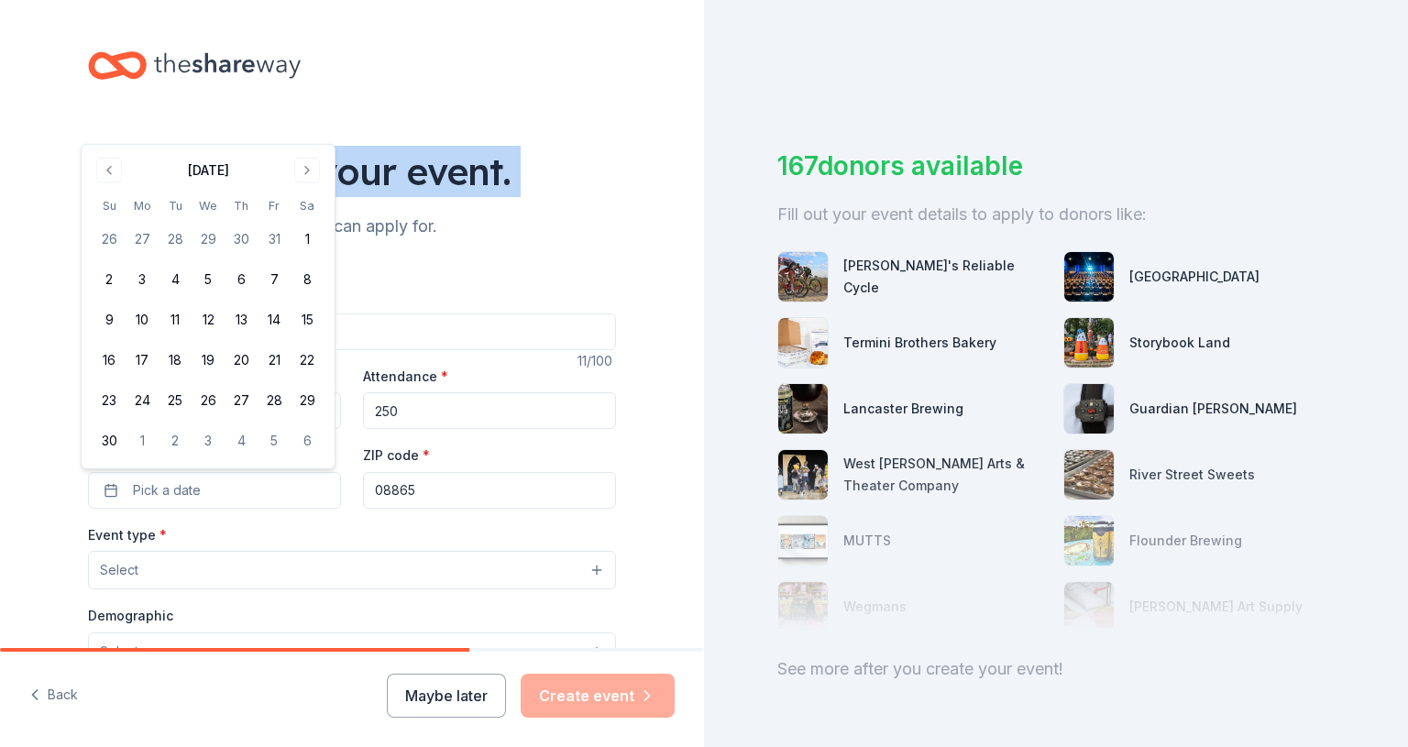
click at [312, 179] on button "Go to next month" at bounding box center [307, 171] width 26 height 26
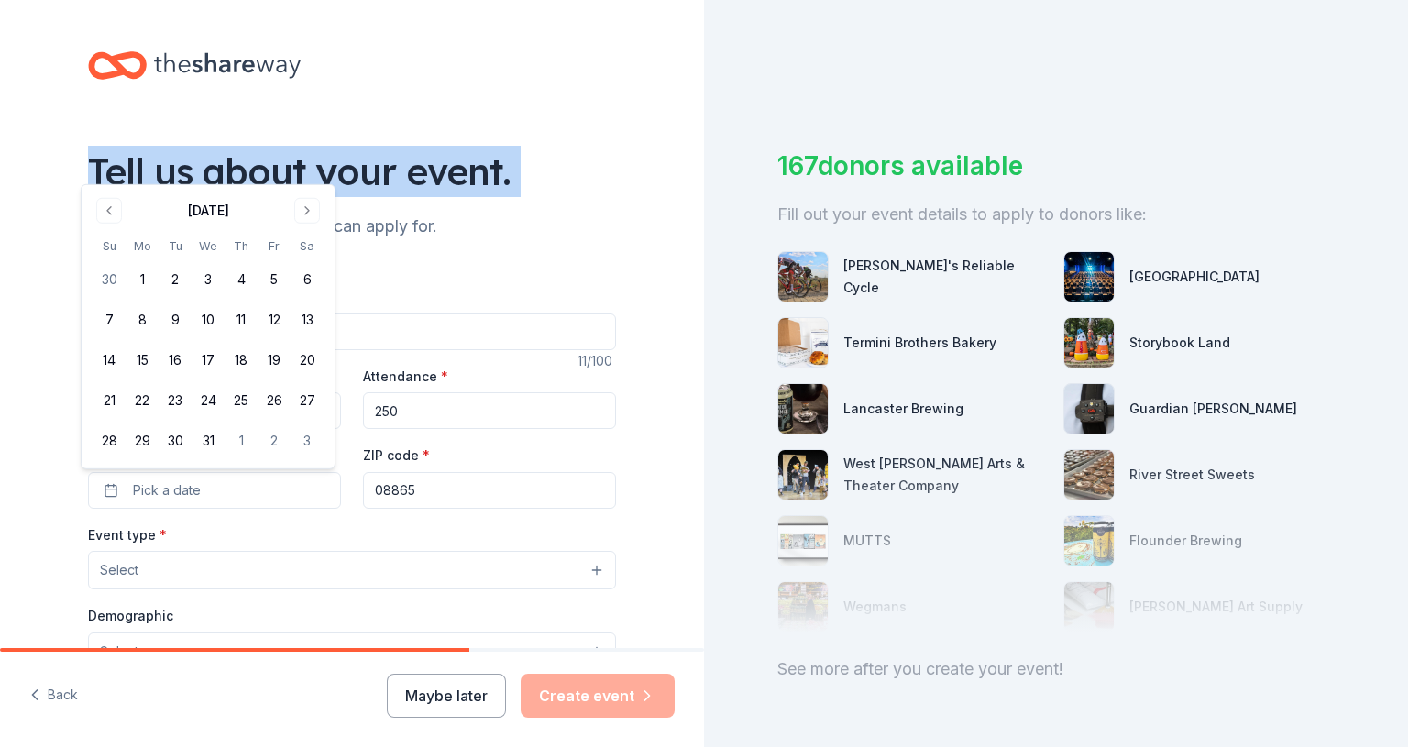
click at [310, 206] on button "Go to next month" at bounding box center [307, 211] width 26 height 26
click at [312, 439] on button "31" at bounding box center [307, 440] width 33 height 33
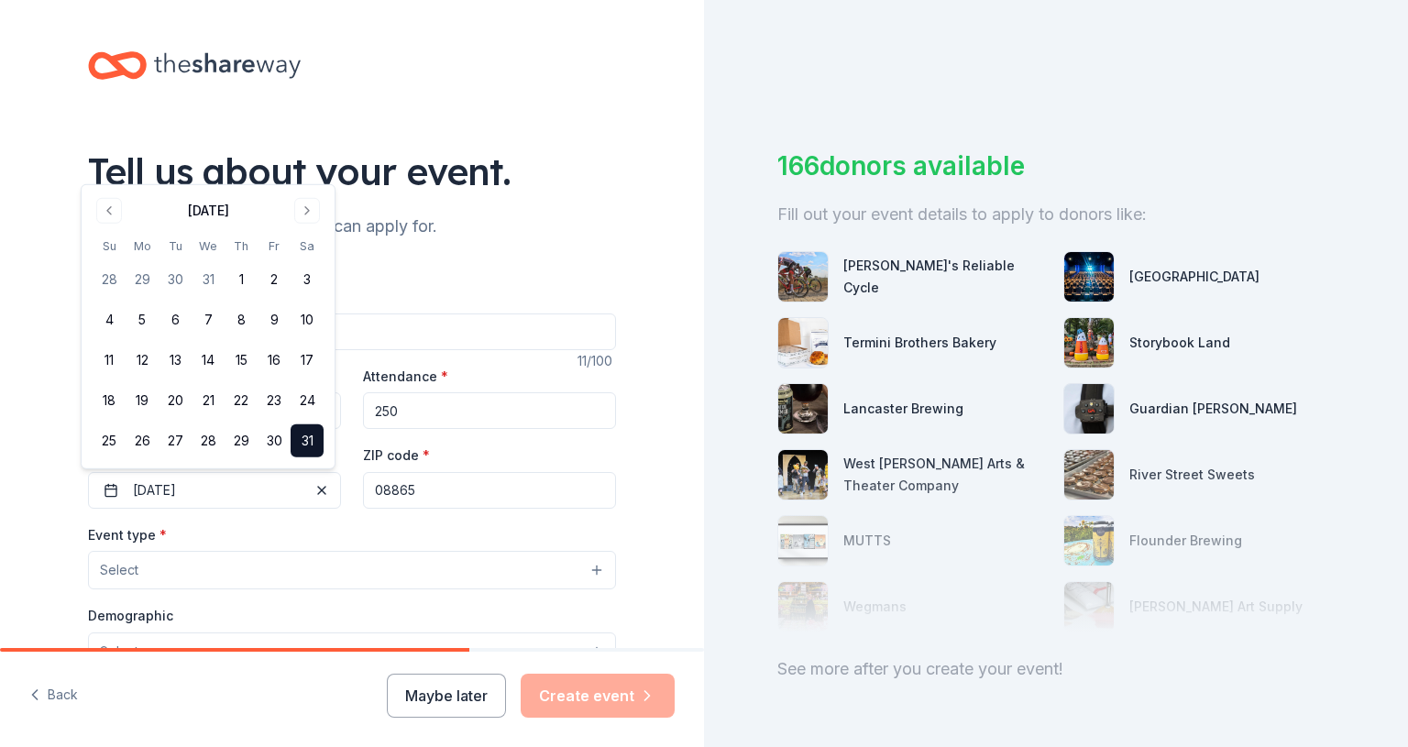
click at [466, 495] on input "08865" at bounding box center [489, 490] width 253 height 37
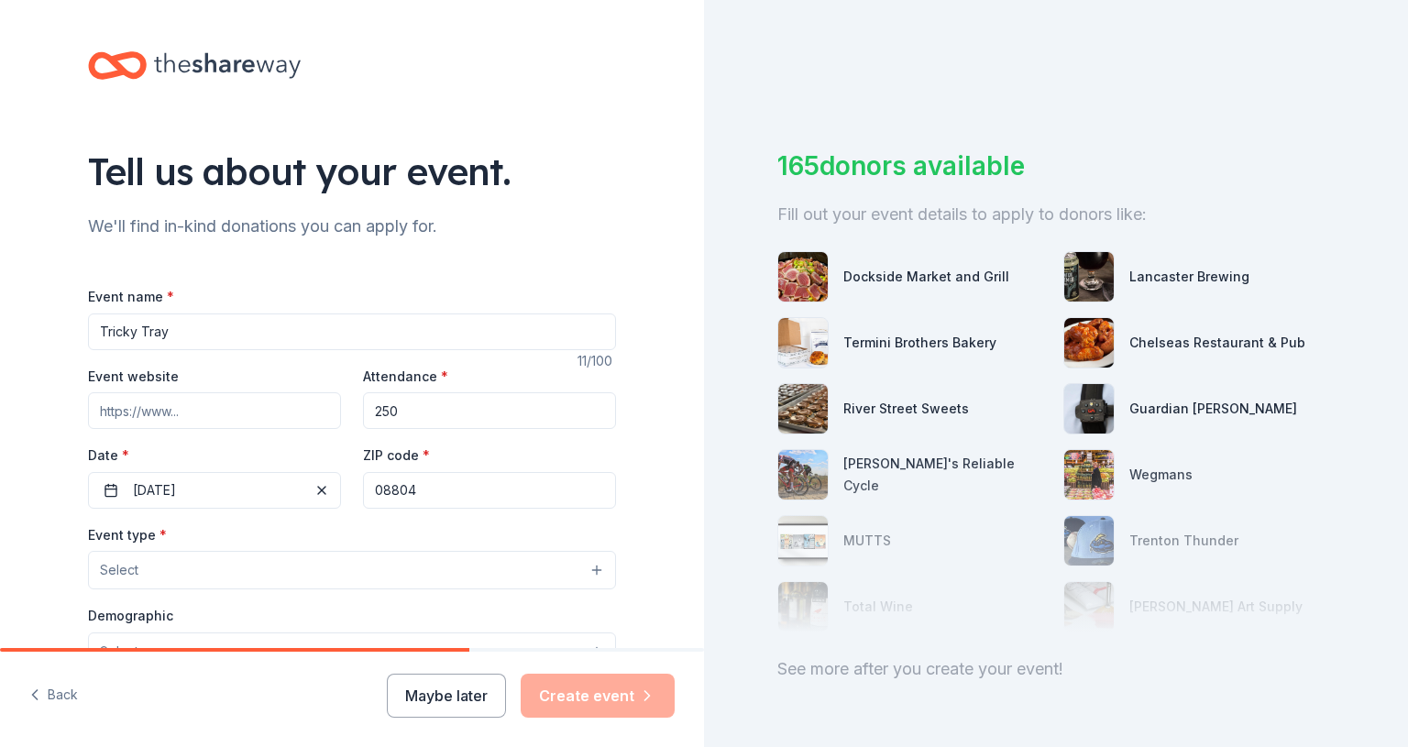
type input "08804"
click at [272, 574] on button "Select" at bounding box center [352, 570] width 528 height 39
click at [260, 610] on span "Fundraiser" at bounding box center [352, 617] width 497 height 24
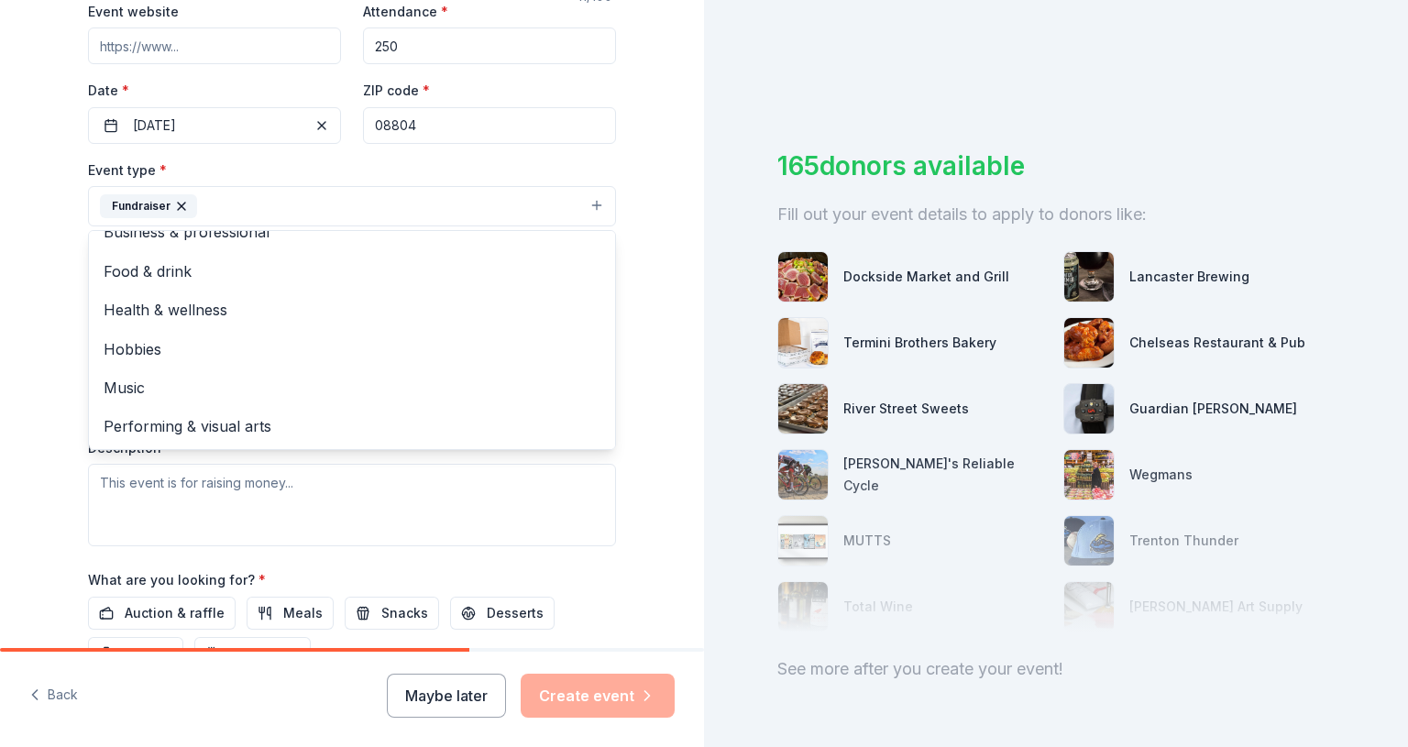
scroll to position [367, 0]
click at [526, 510] on div "Event type * Fundraiser Business & professional Food & drink Health & wellness …" at bounding box center [352, 351] width 528 height 388
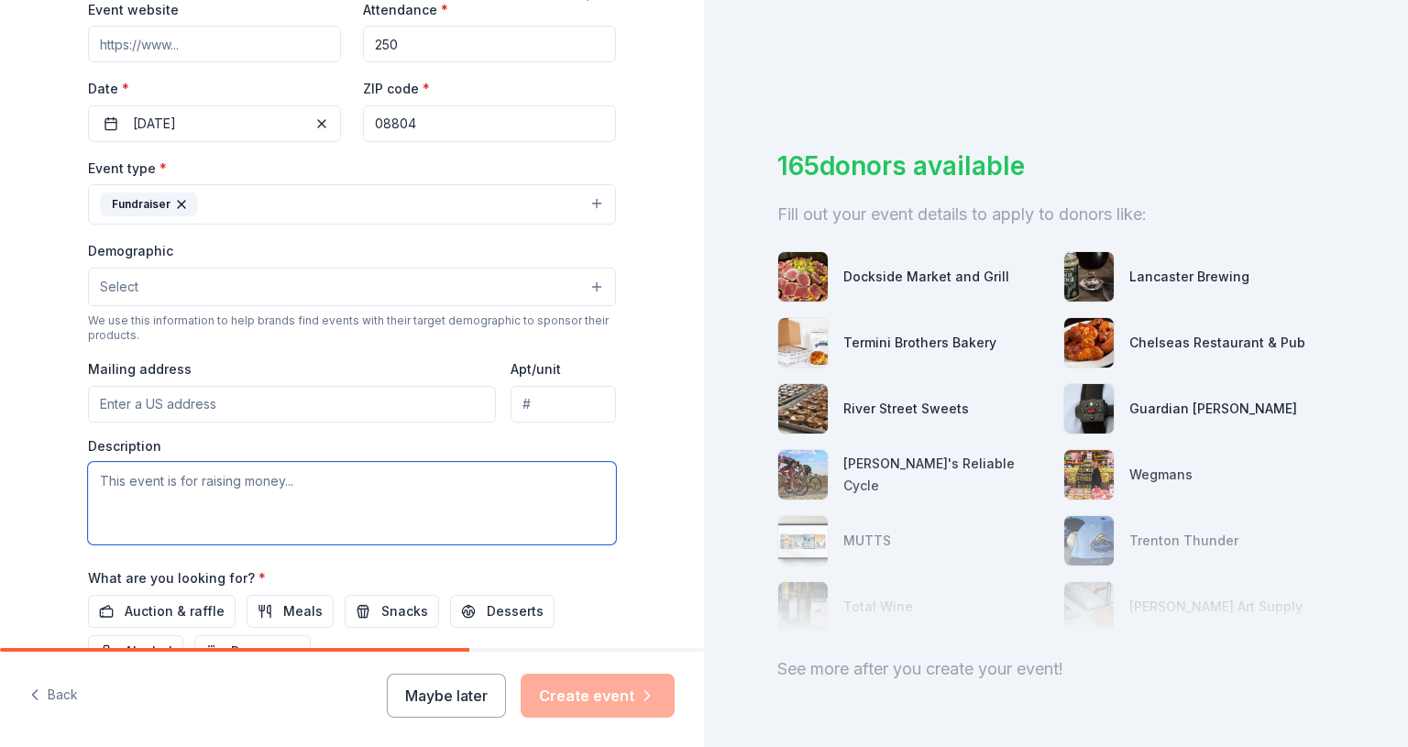
click at [127, 486] on textarea at bounding box center [352, 503] width 528 height 83
paste textarea "The Huntington Vol. Fire Company [DEMOGRAPHIC_DATA] Auxiliary supports the fire…"
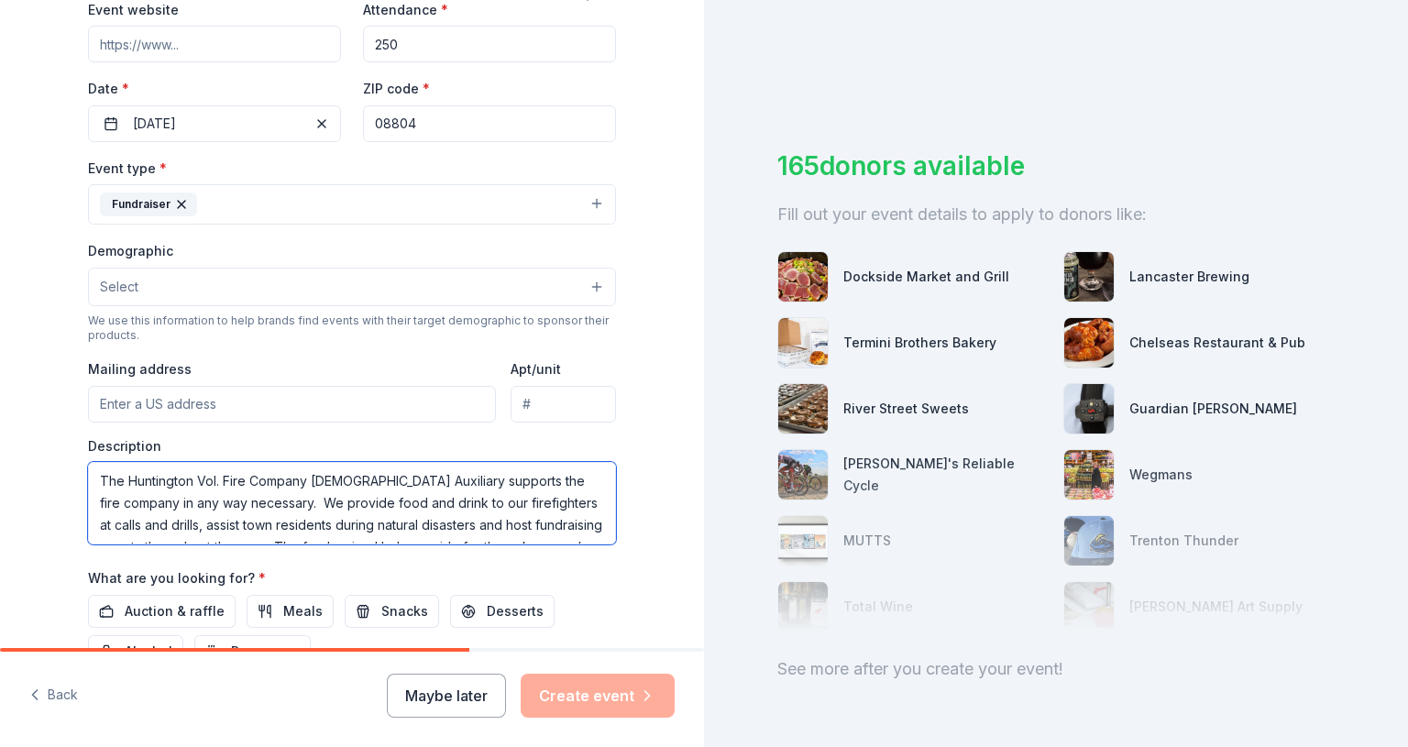
type textarea "The Huntington Vol. Fire Company [DEMOGRAPHIC_DATA] Auxiliary supports the fire…"
click at [270, 285] on button "Select" at bounding box center [352, 287] width 528 height 39
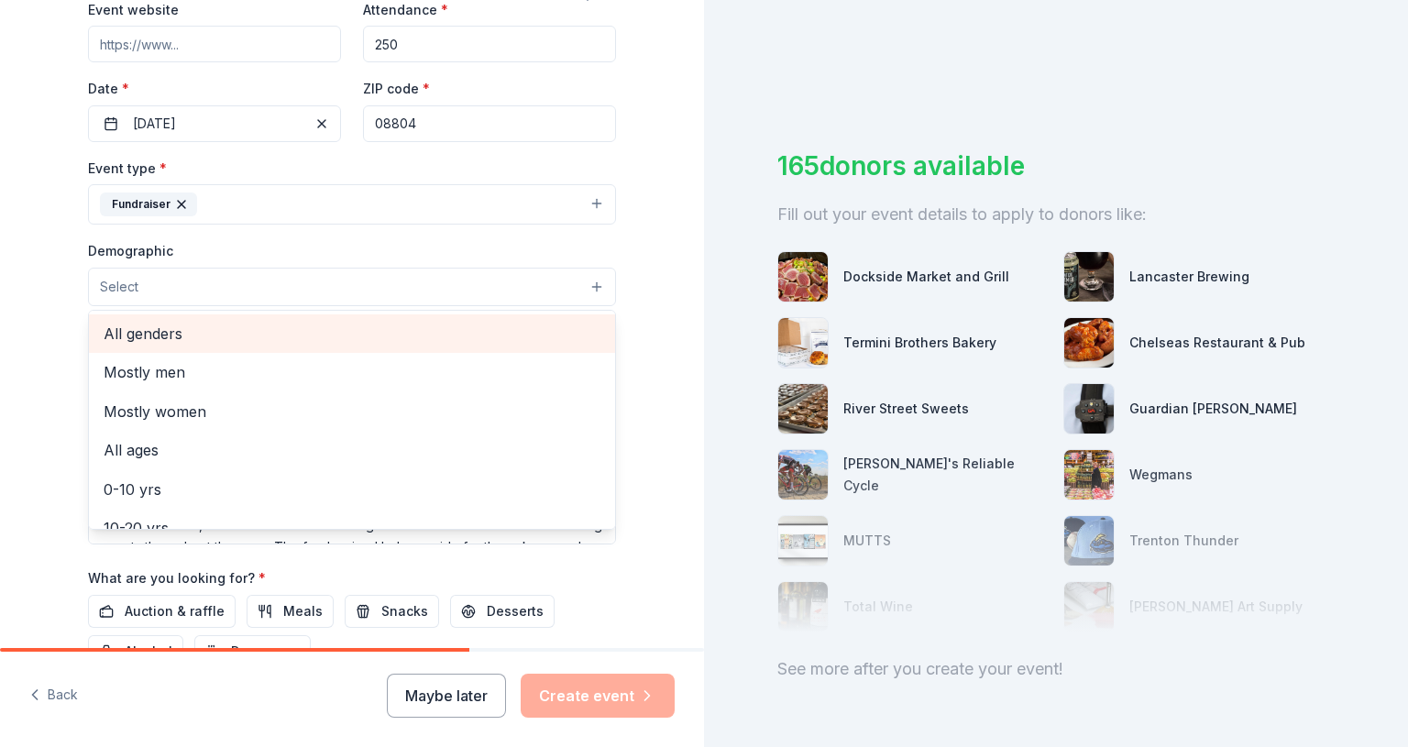
click at [198, 333] on span "All genders" at bounding box center [352, 334] width 497 height 24
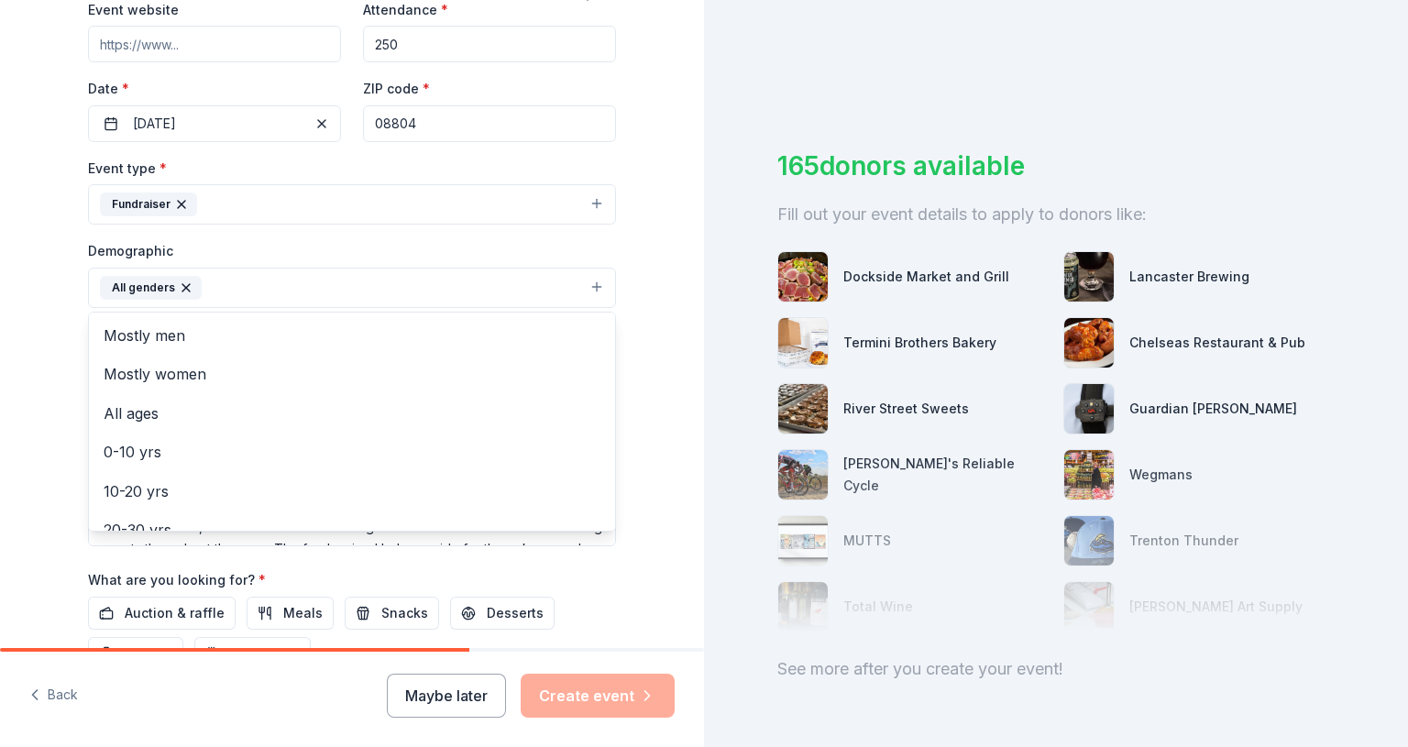
click at [649, 342] on div "Tell us about your event. We'll find in-kind donations you can apply for. Event…" at bounding box center [352, 245] width 704 height 1224
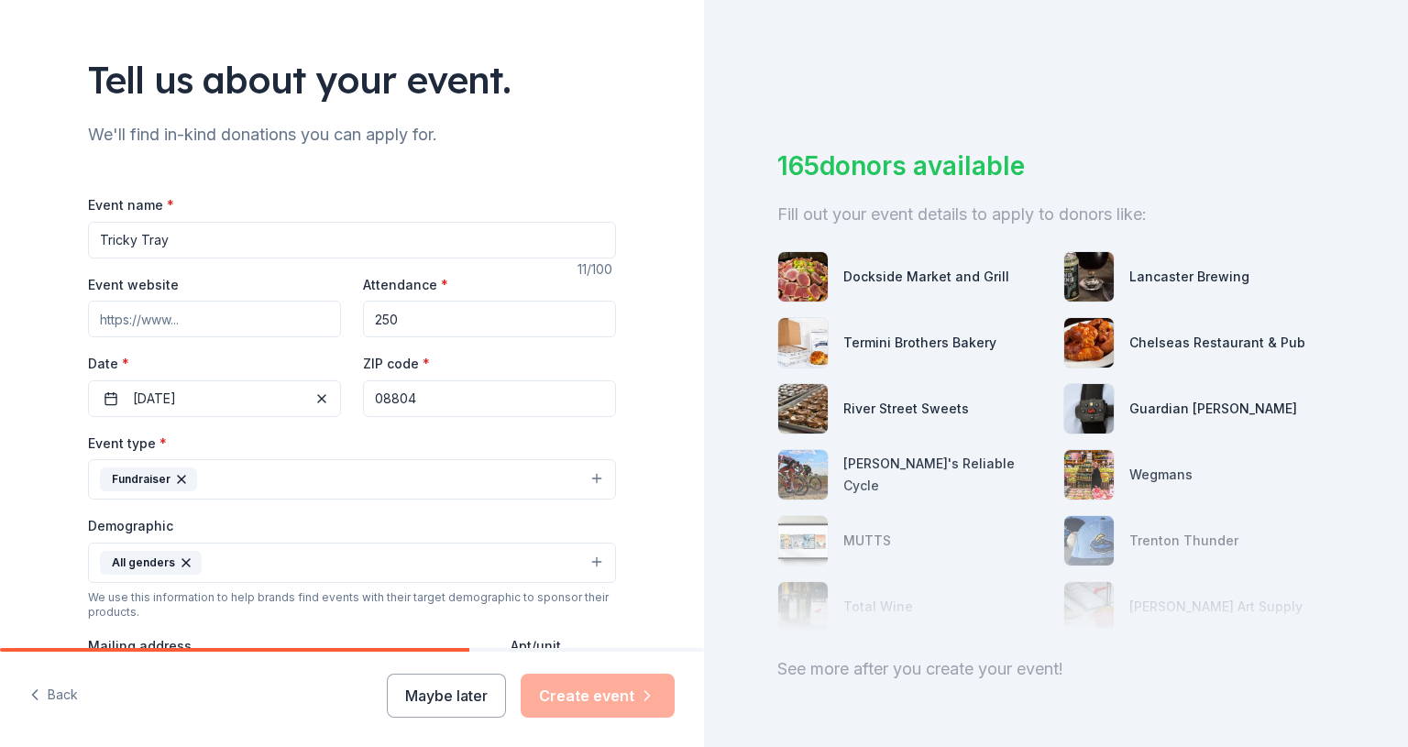
scroll to position [458, 0]
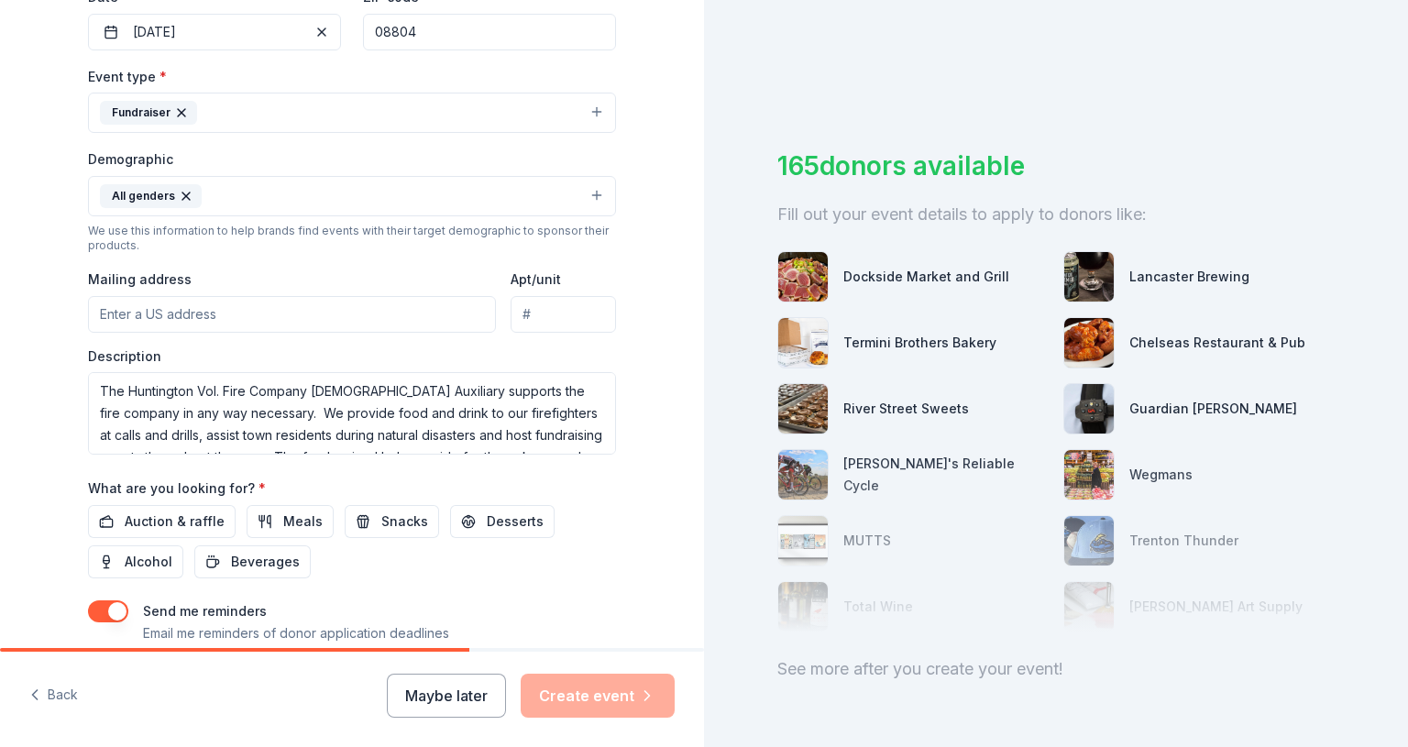
click at [226, 313] on input "Mailing address" at bounding box center [292, 314] width 408 height 37
click at [88, 312] on input "[STREET_ADDRESS]" at bounding box center [292, 314] width 408 height 37
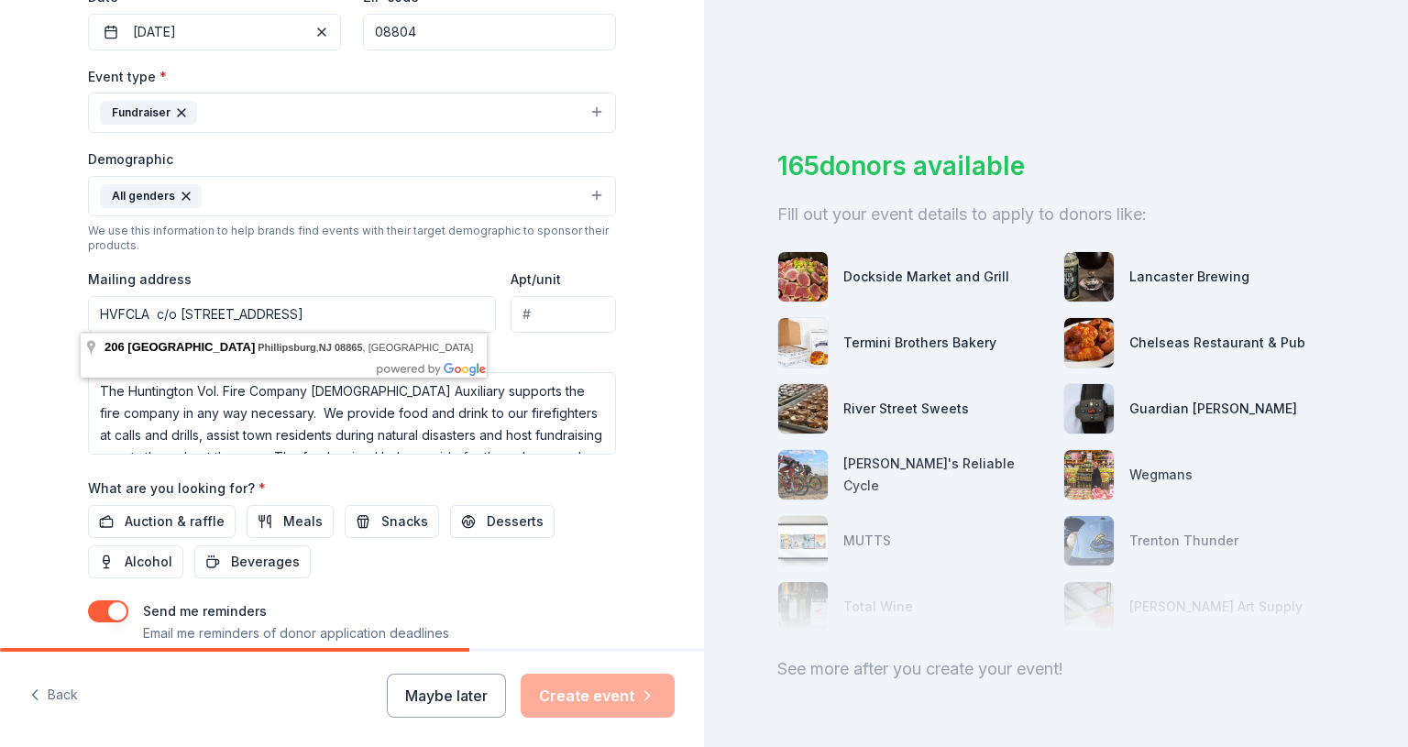
type input "HVFCLA c/o [STREET_ADDRESS]"
click at [645, 238] on div "Tell us about your event. We'll find in-kind donations you can apply for. Event…" at bounding box center [352, 154] width 704 height 1224
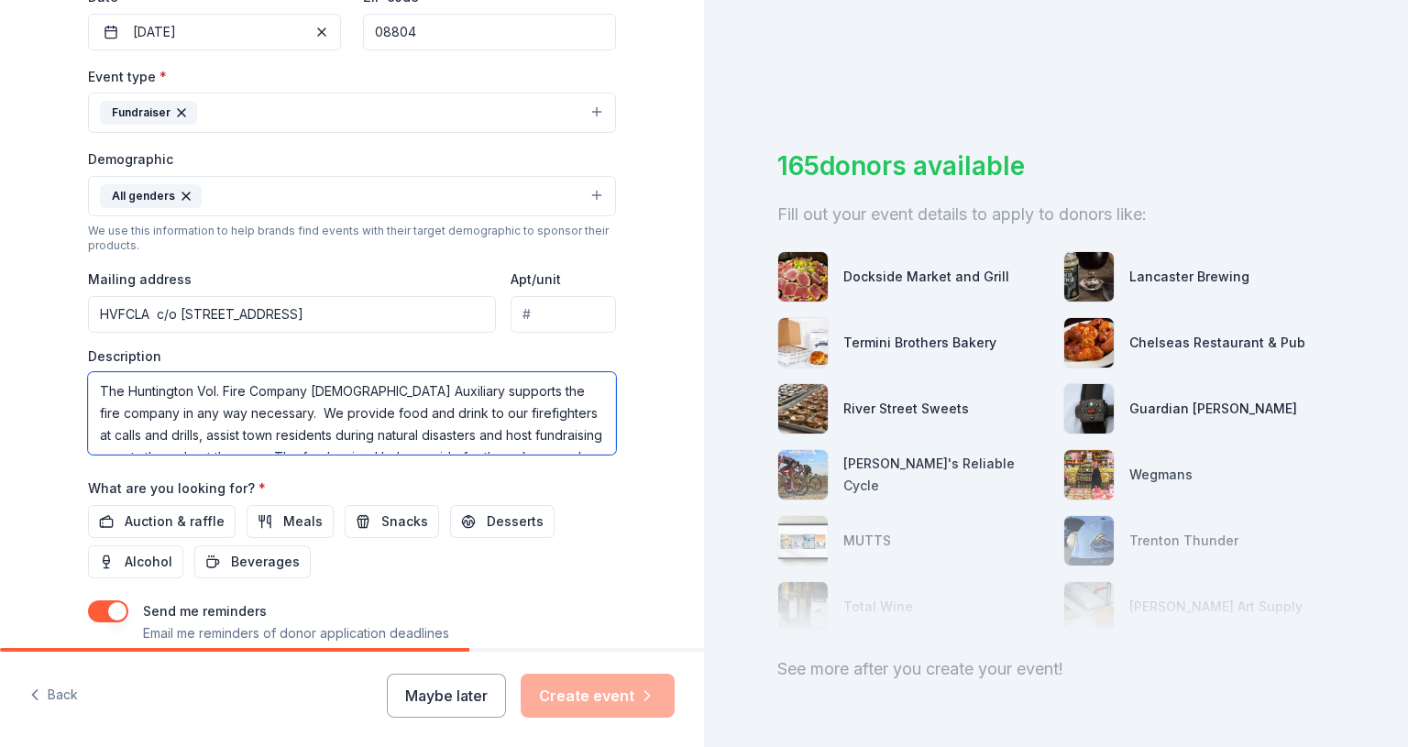
drag, startPoint x: 579, startPoint y: 435, endPoint x: 40, endPoint y: 330, distance: 549.1
click at [40, 330] on div "Tell us about your event. We'll find in-kind donations you can apply for. Event…" at bounding box center [352, 154] width 704 height 1224
type textarea "The funds raised will help provide for the upkeep and purchasing of equipment f…"
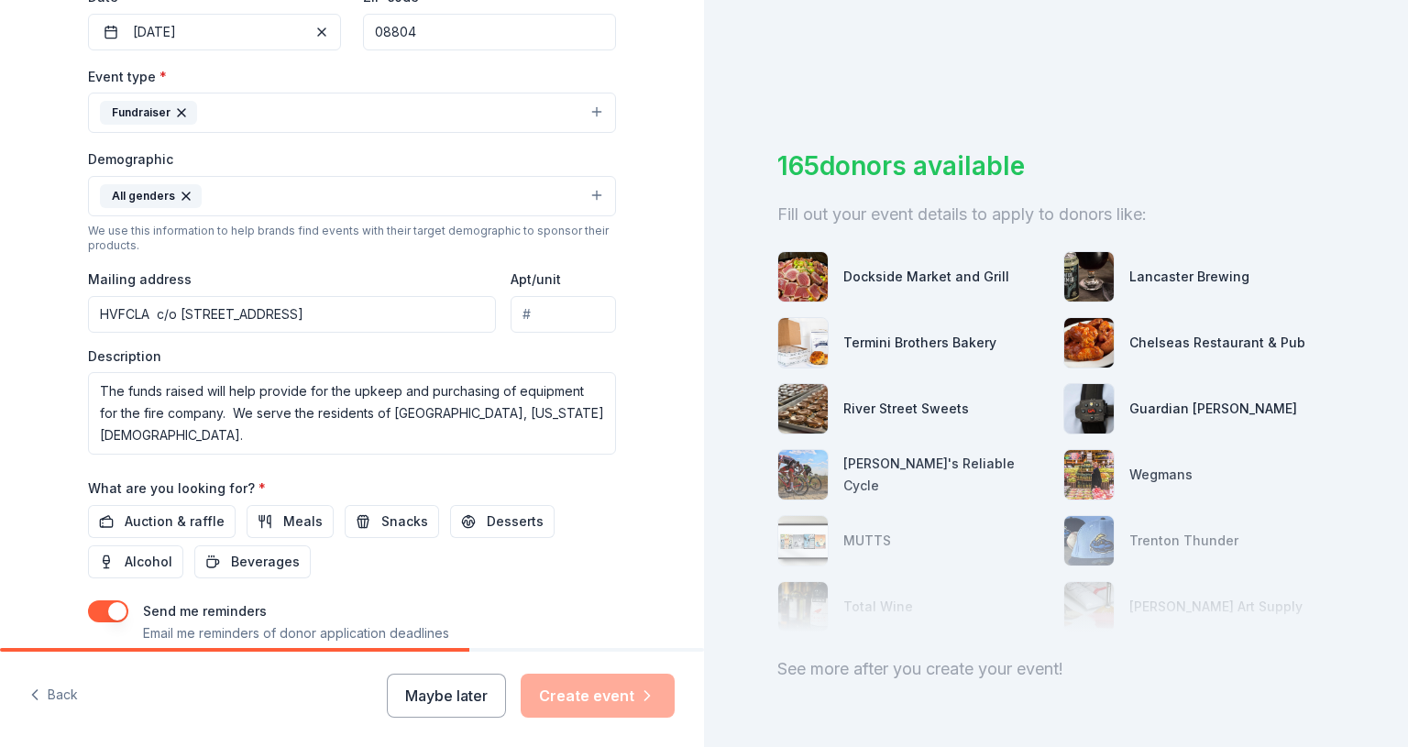
click at [129, 518] on span "Auction & raffle" at bounding box center [175, 522] width 100 height 22
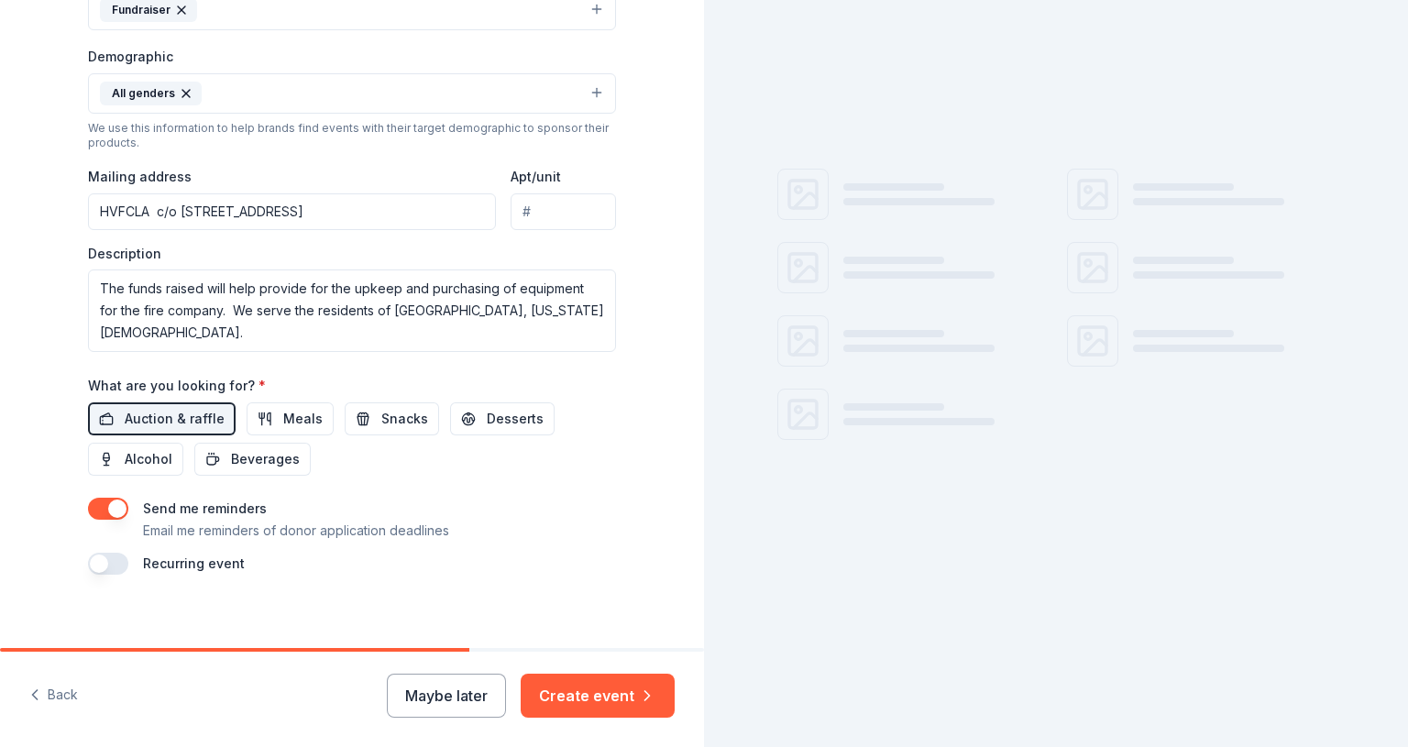
scroll to position [575, 0]
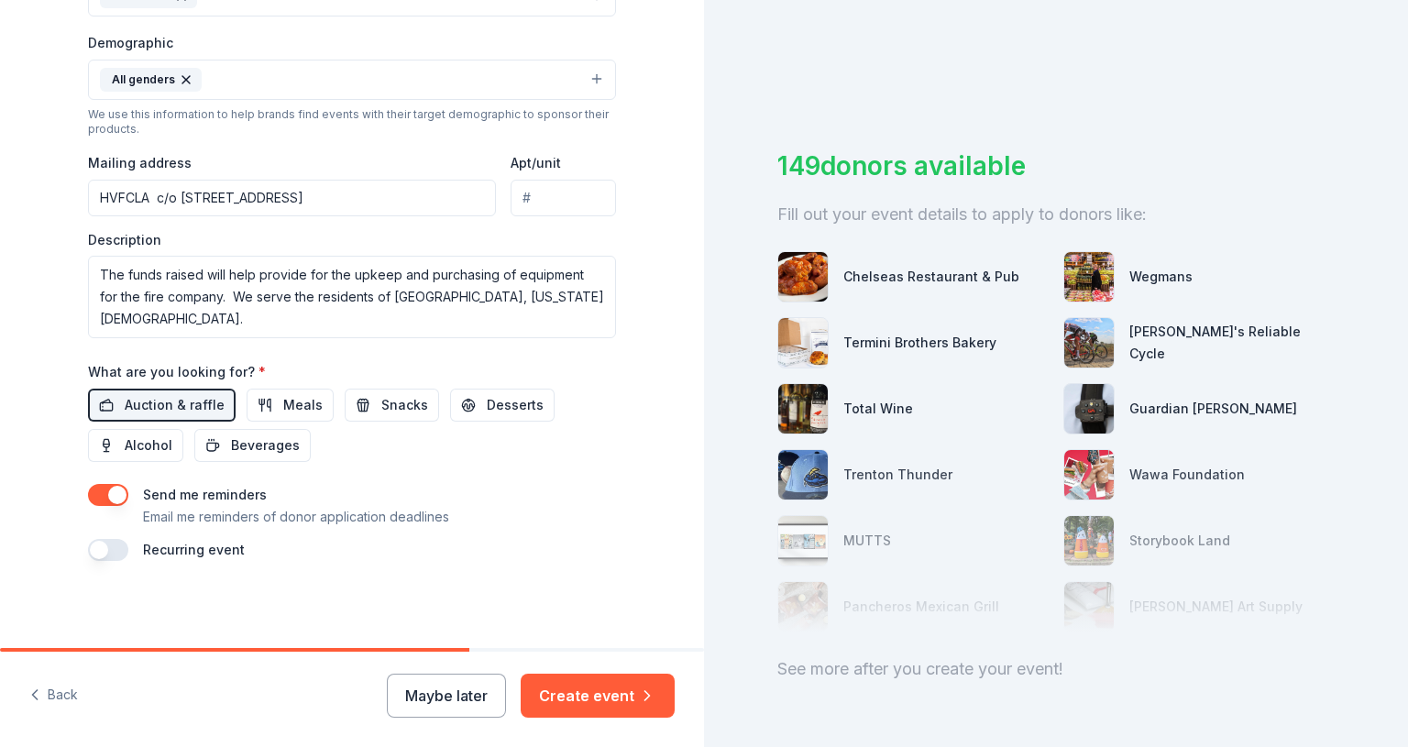
click at [293, 410] on span "Meals" at bounding box center [302, 405] width 39 height 22
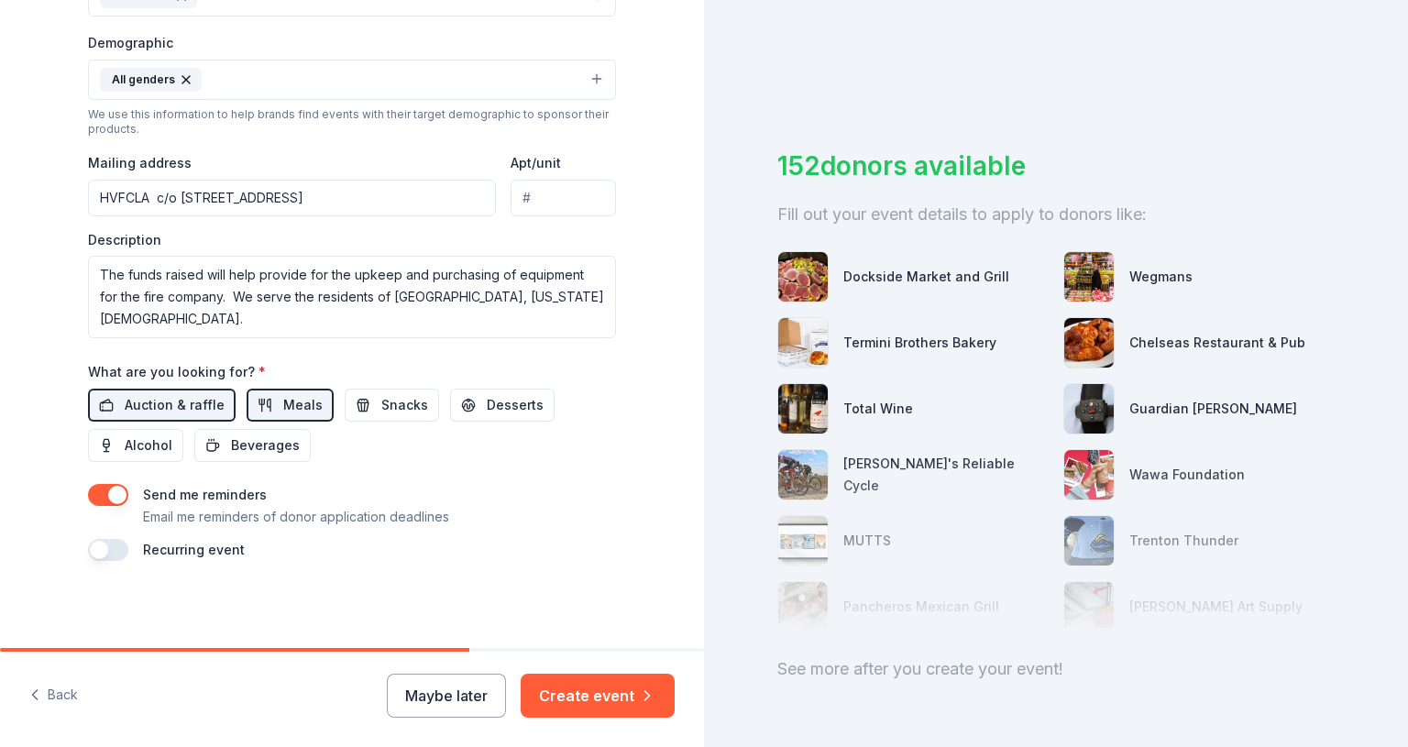
click at [191, 408] on span "Auction & raffle" at bounding box center [175, 405] width 100 height 22
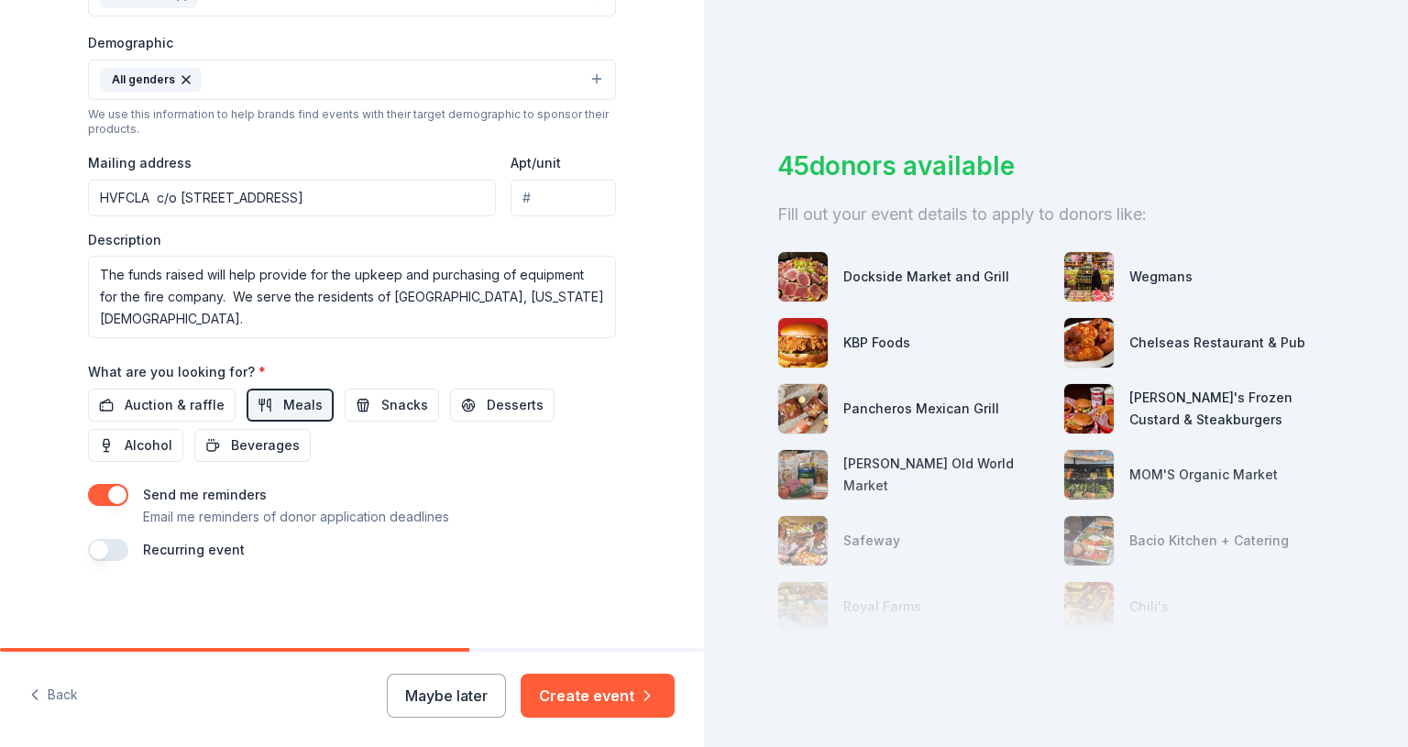
click at [198, 395] on span "Auction & raffle" at bounding box center [175, 405] width 100 height 22
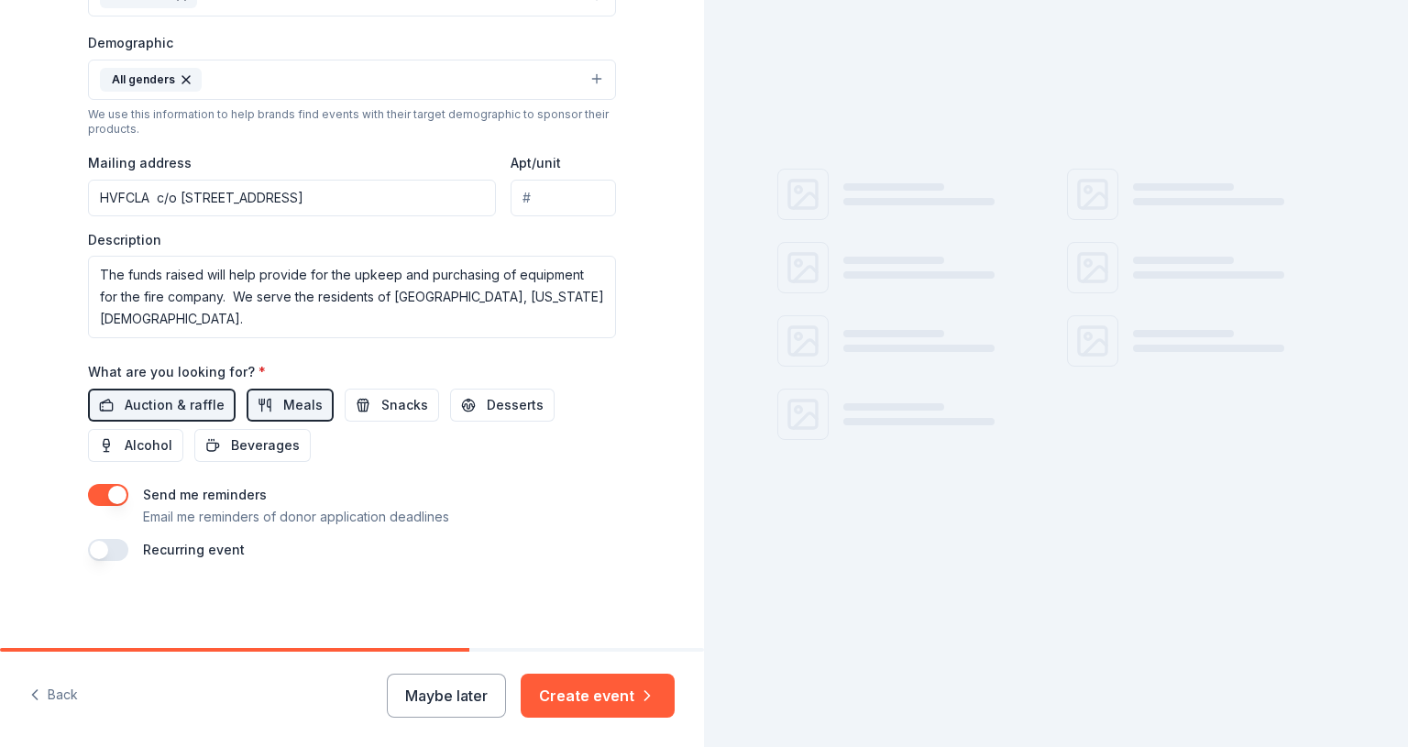
drag, startPoint x: 264, startPoint y: 400, endPoint x: 282, endPoint y: 422, distance: 28.6
click at [264, 400] on button "Meals" at bounding box center [290, 405] width 87 height 33
click at [147, 449] on span "Alcohol" at bounding box center [149, 446] width 48 height 22
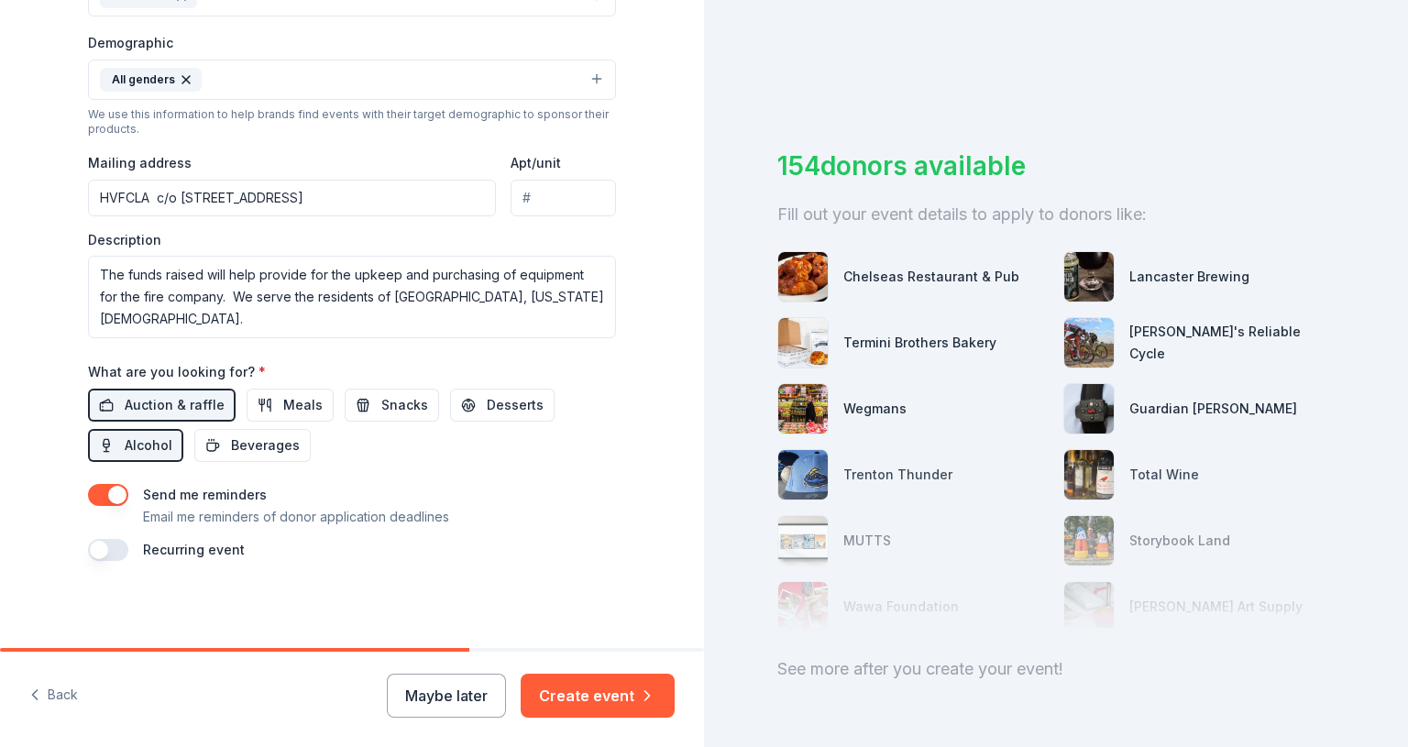
click at [152, 436] on span "Alcohol" at bounding box center [149, 446] width 48 height 22
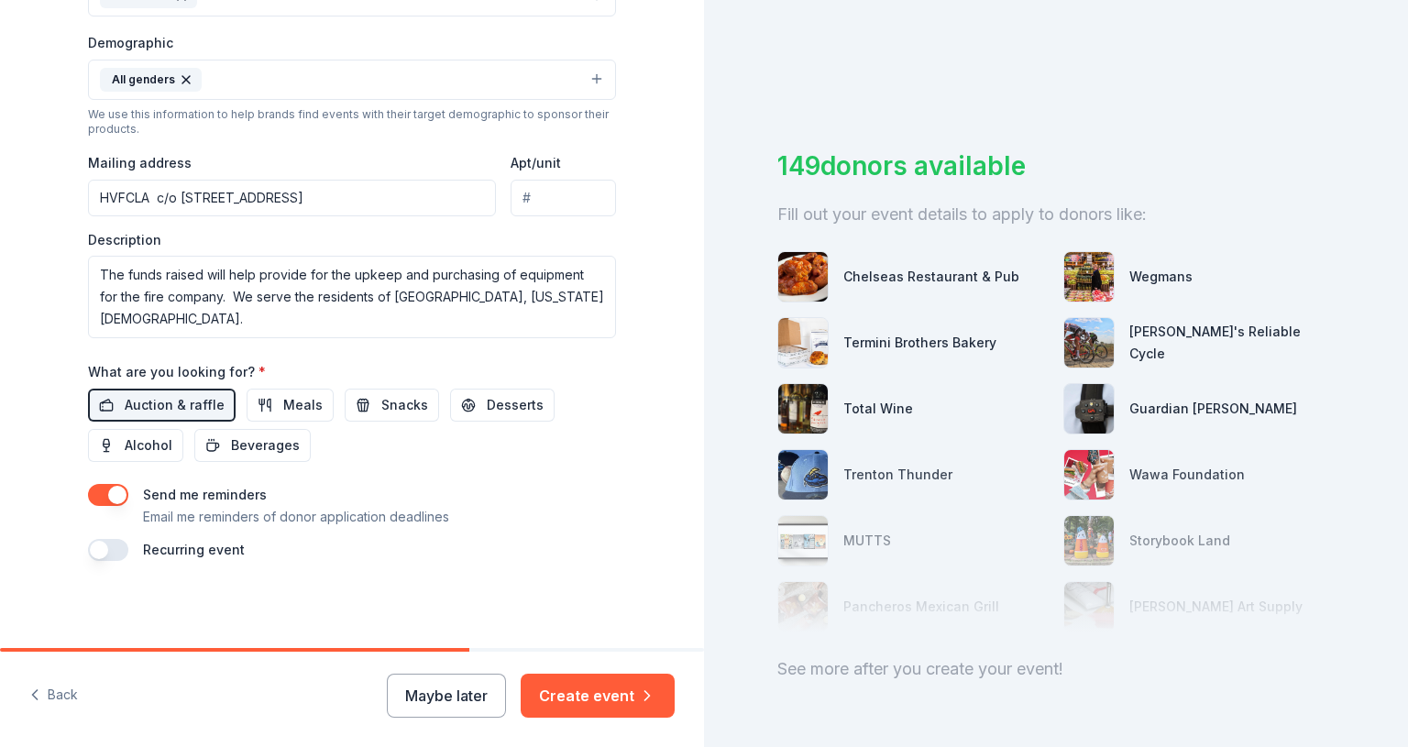
click at [128, 450] on span "Alcohol" at bounding box center [149, 446] width 48 height 22
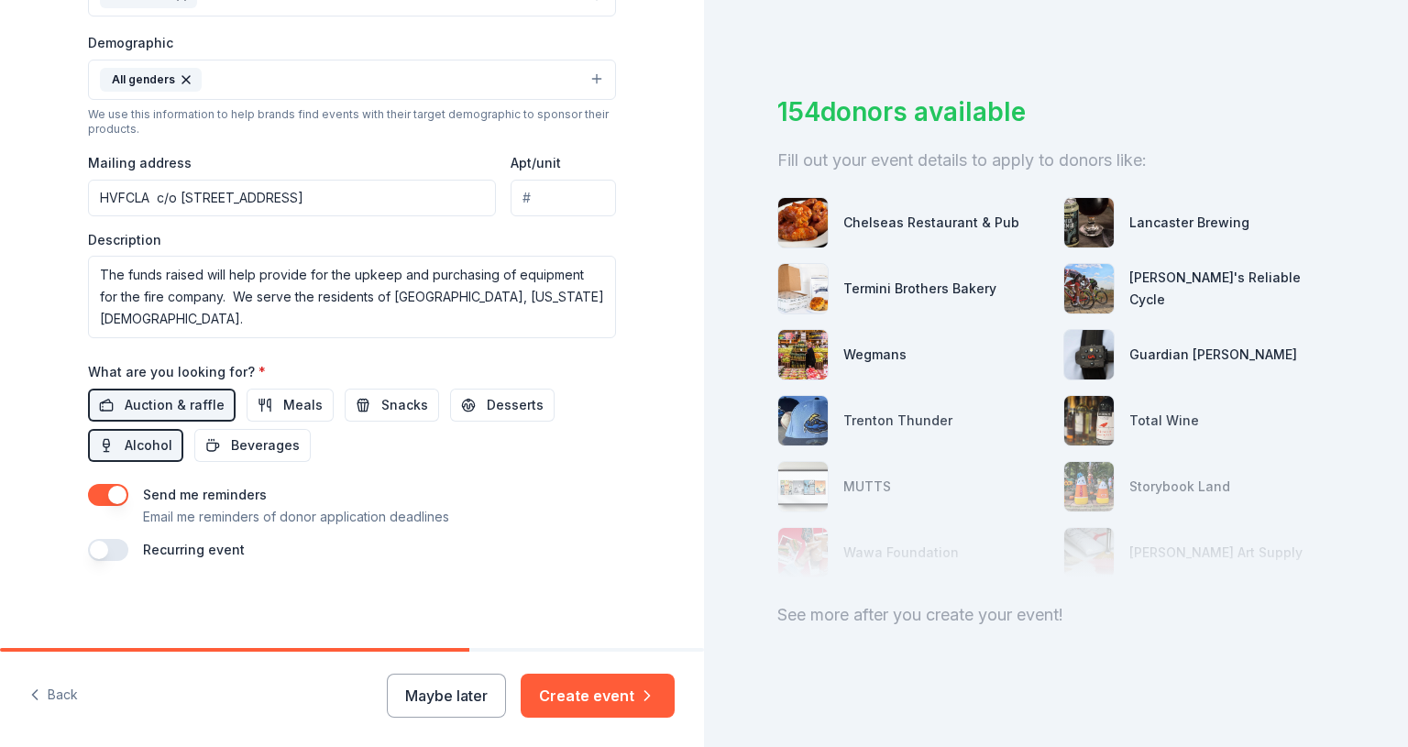
click at [598, 696] on button "Create event" at bounding box center [598, 696] width 154 height 44
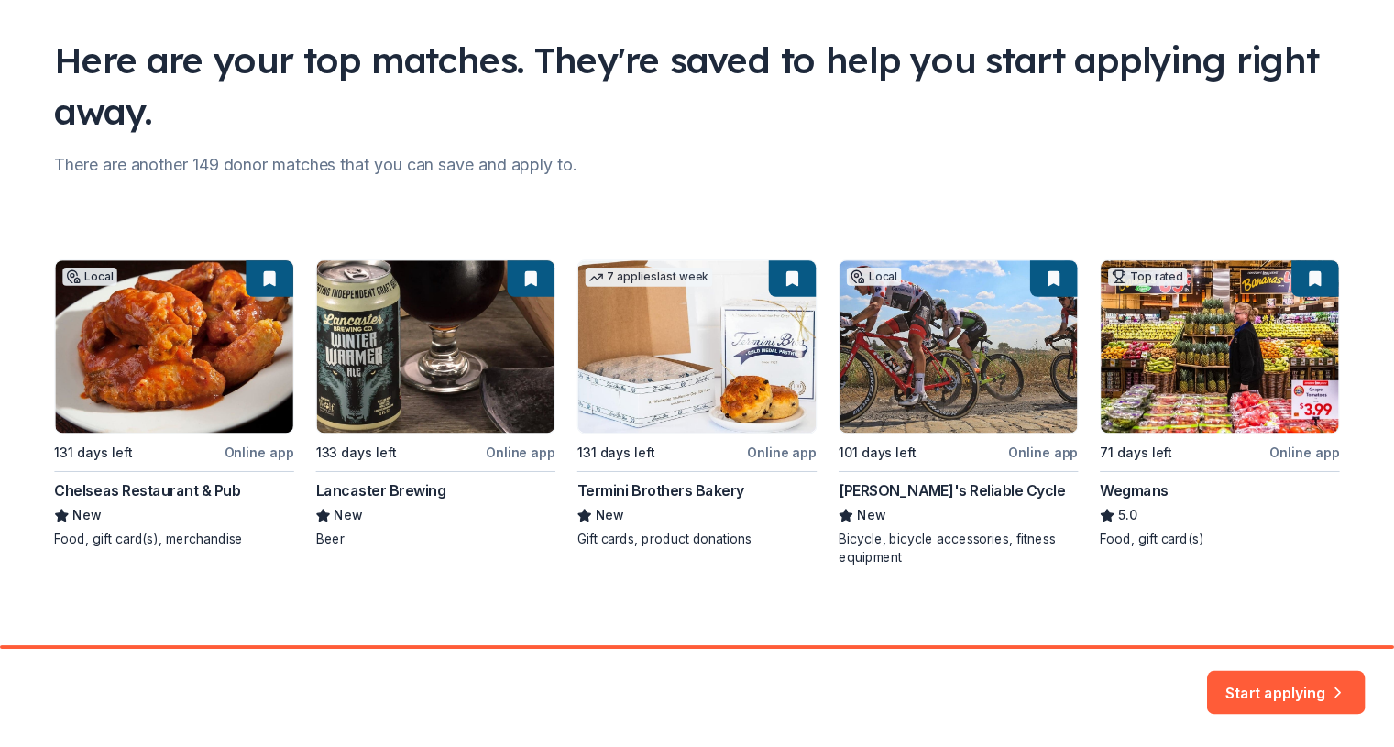
scroll to position [122, 0]
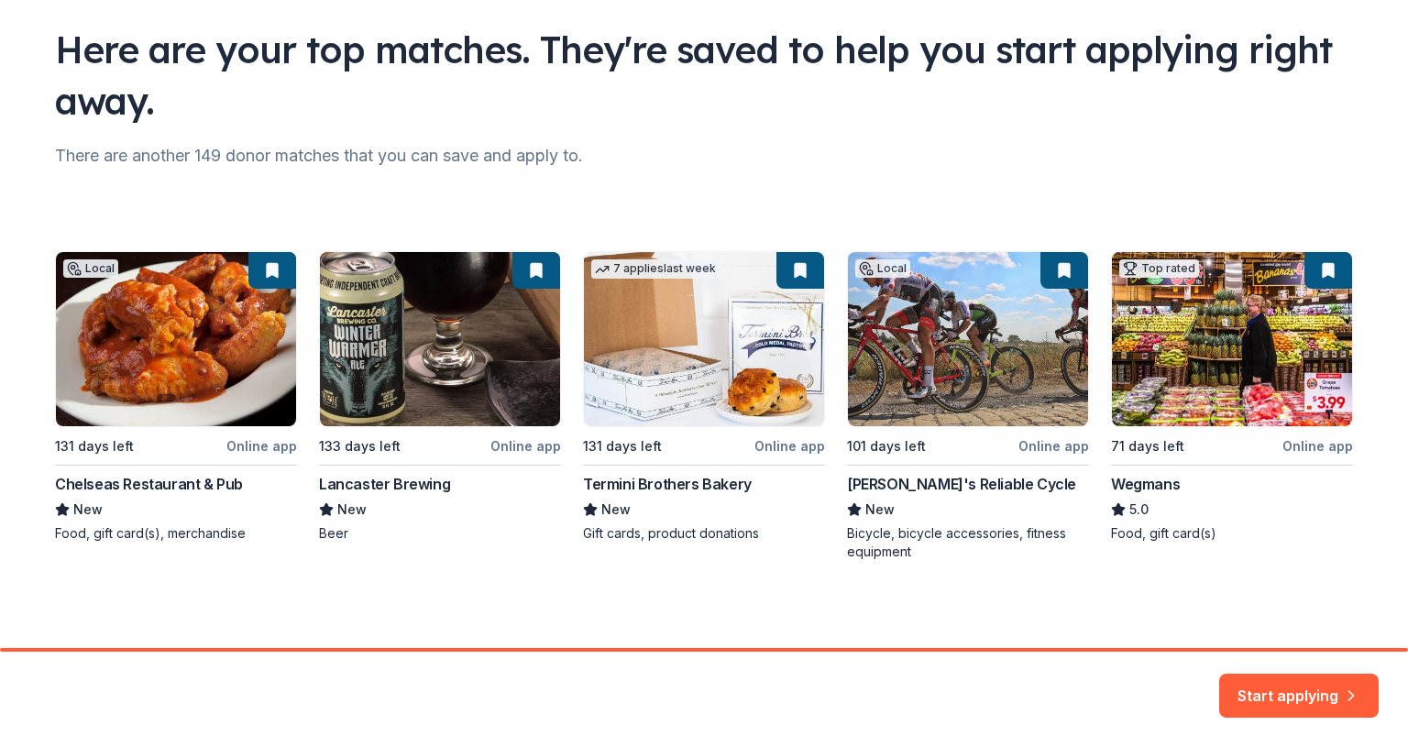
click at [1321, 692] on button "Start applying" at bounding box center [1299, 685] width 160 height 44
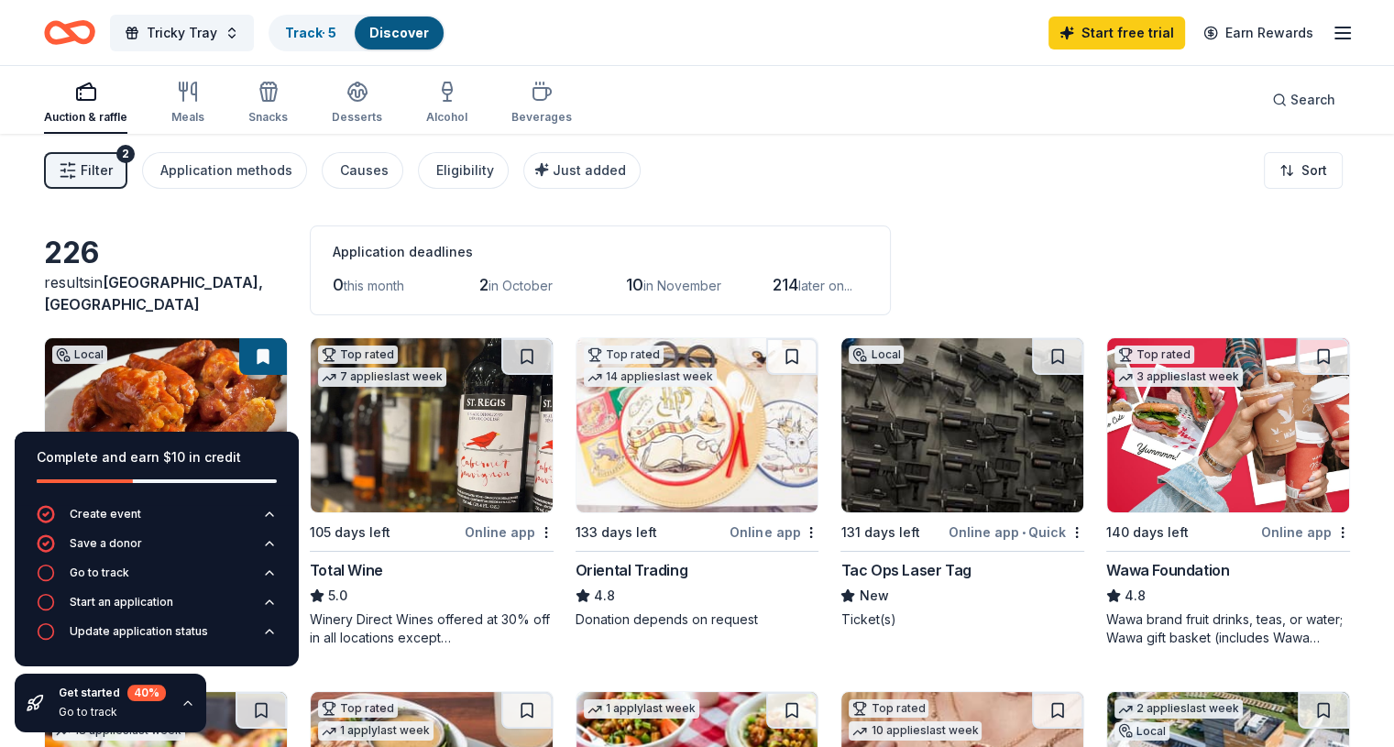
drag, startPoint x: 810, startPoint y: 174, endPoint x: 821, endPoint y: 175, distance: 11.0
click at [814, 174] on div "Filter 2 Application methods Causes Eligibility Just added Sort" at bounding box center [697, 170] width 1394 height 73
click at [239, 391] on img at bounding box center [166, 425] width 242 height 174
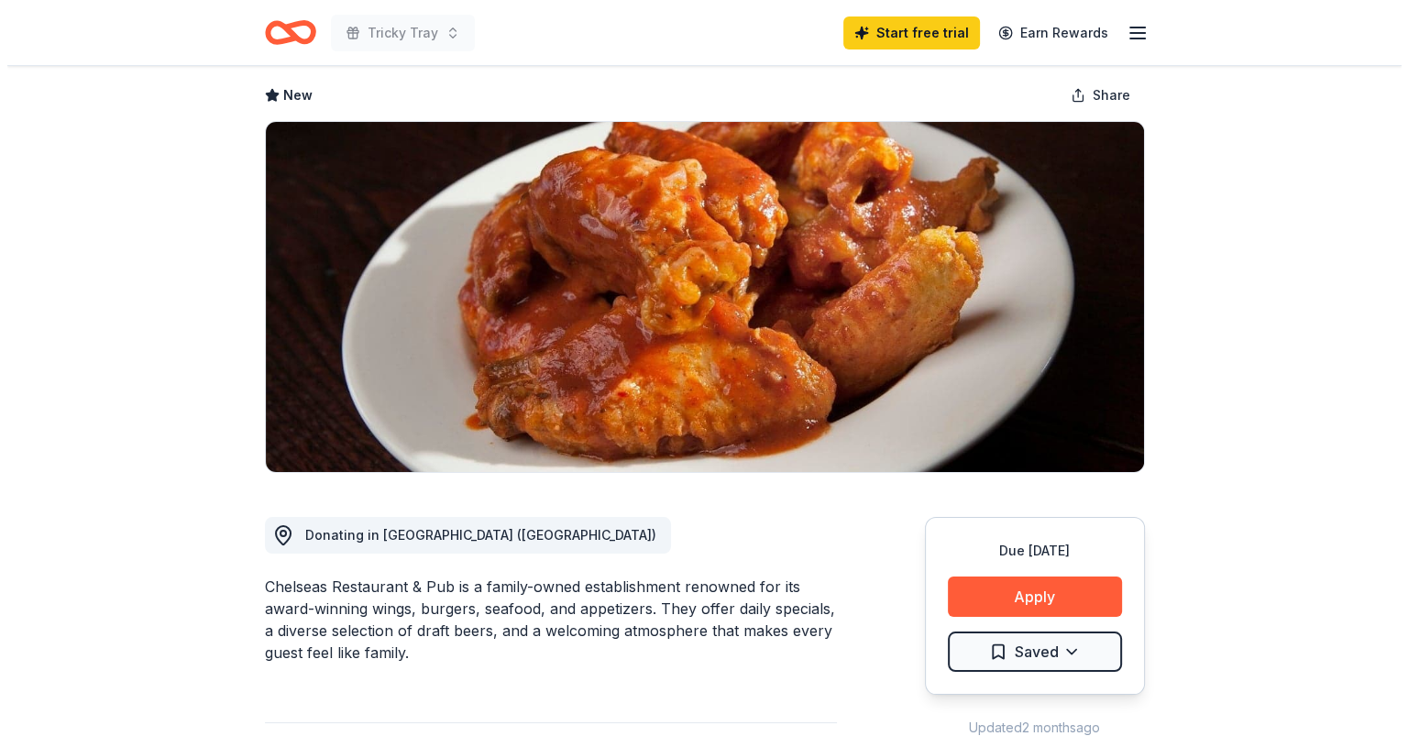
scroll to position [183, 0]
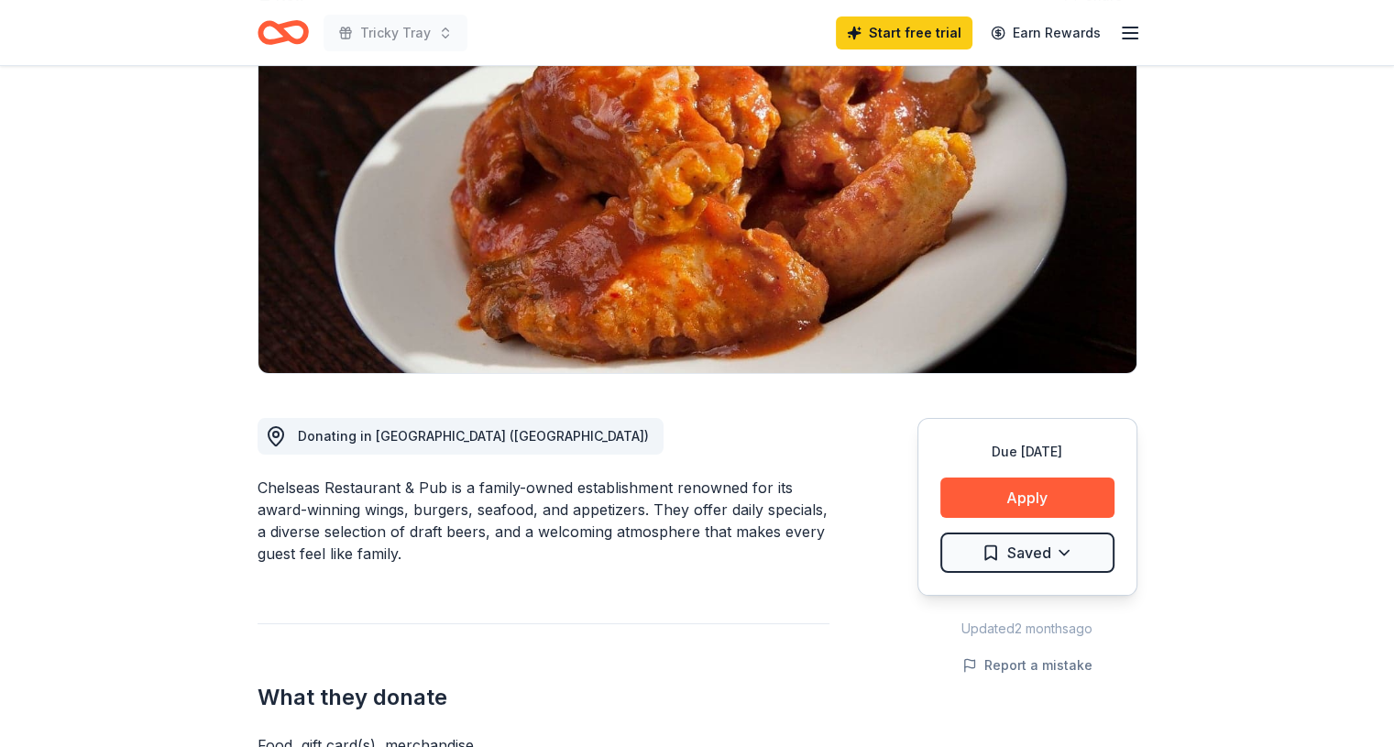
click at [1047, 490] on button "Apply" at bounding box center [1028, 498] width 174 height 40
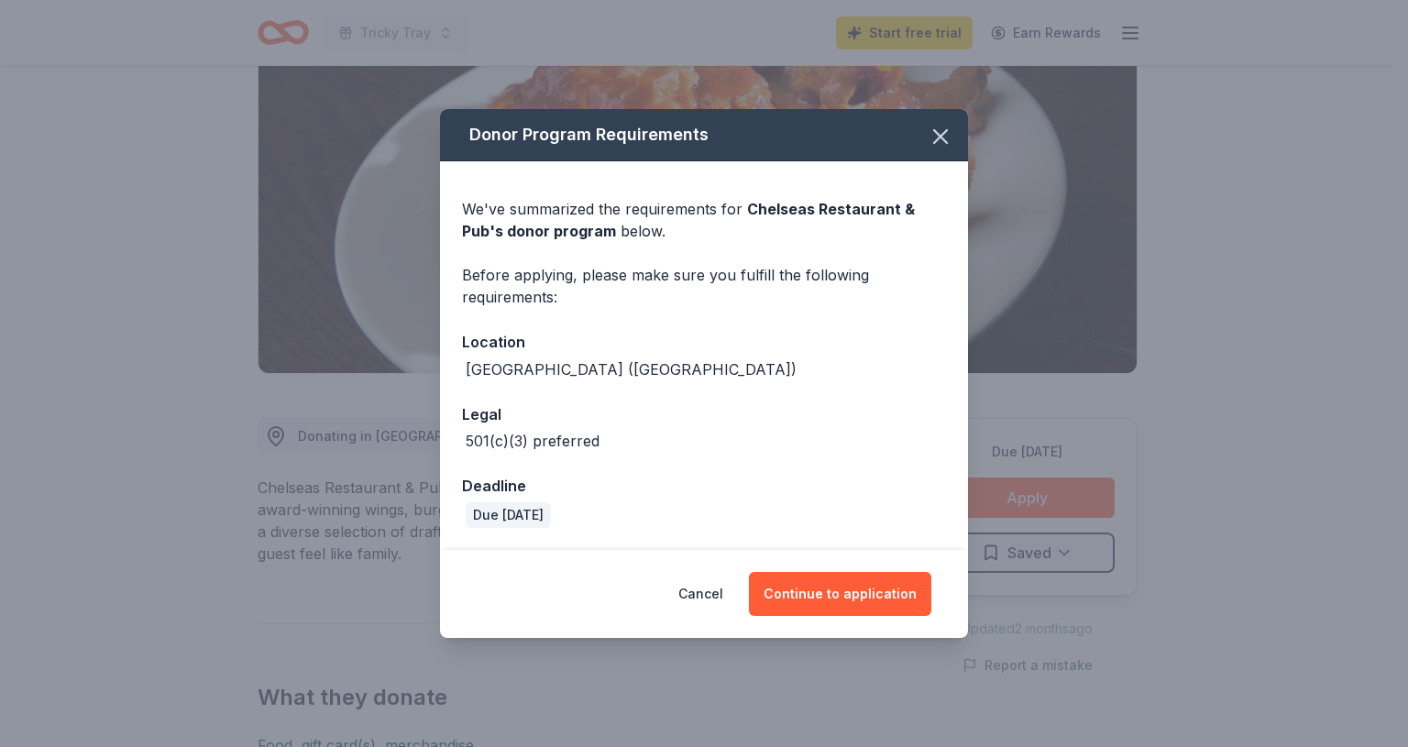
click at [804, 592] on button "Continue to application" at bounding box center [840, 594] width 182 height 44
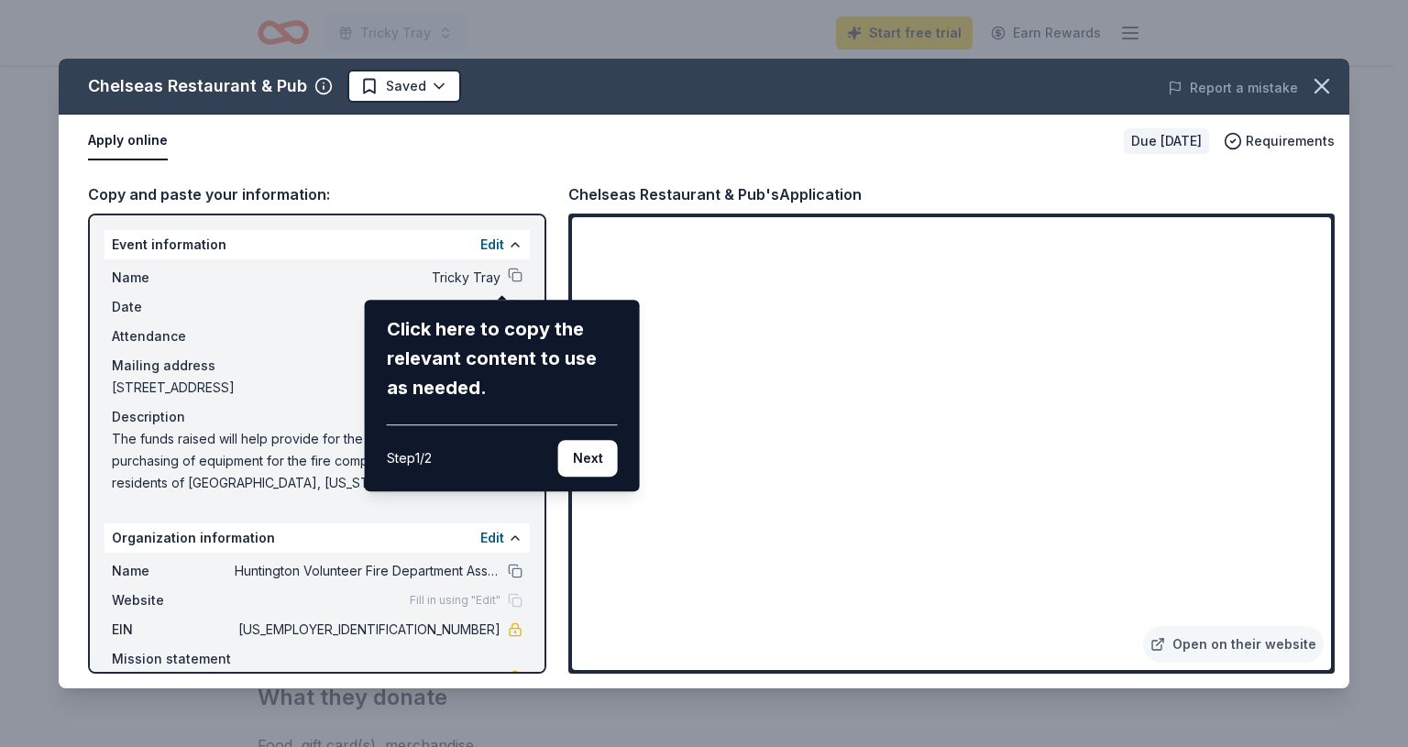
click at [576, 461] on button "Next" at bounding box center [588, 458] width 60 height 37
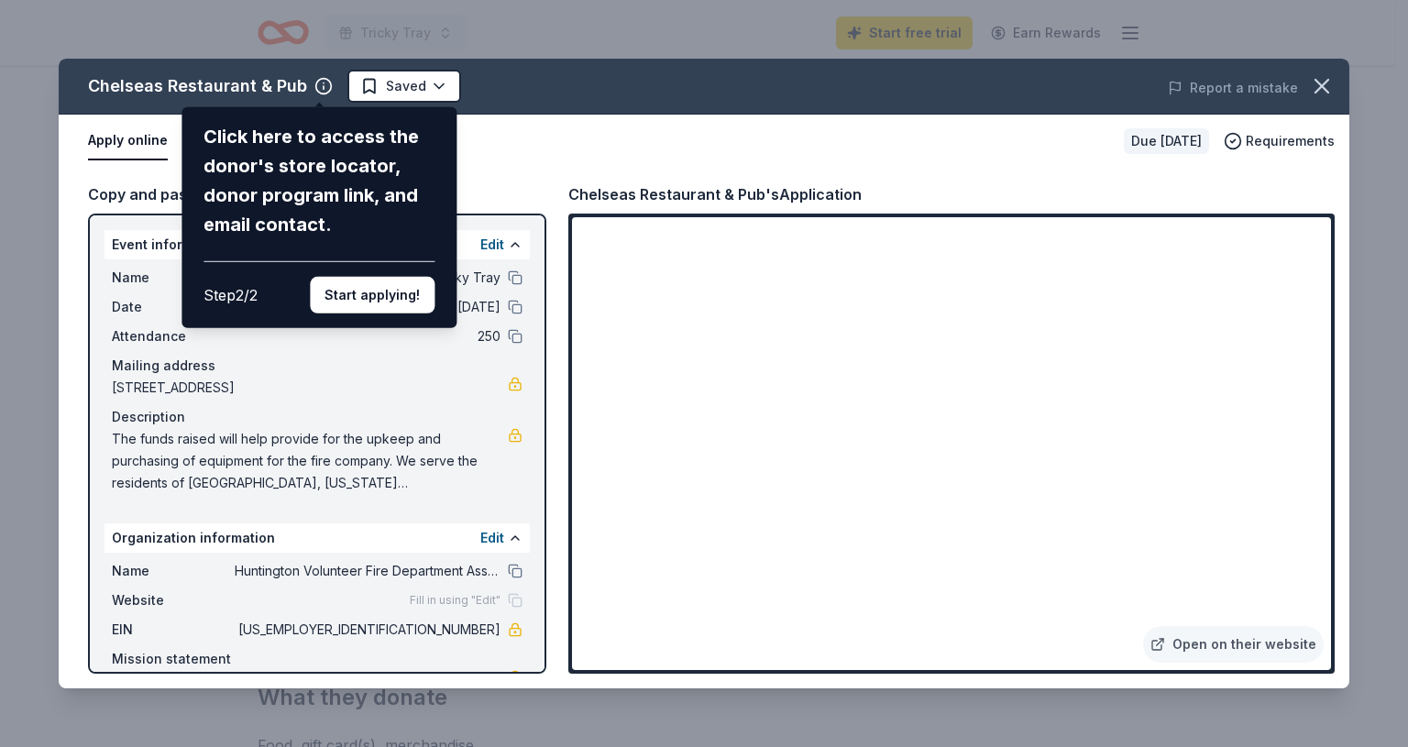
click at [374, 298] on button "Start applying!" at bounding box center [372, 295] width 125 height 37
